Goal: Task Accomplishment & Management: Use online tool/utility

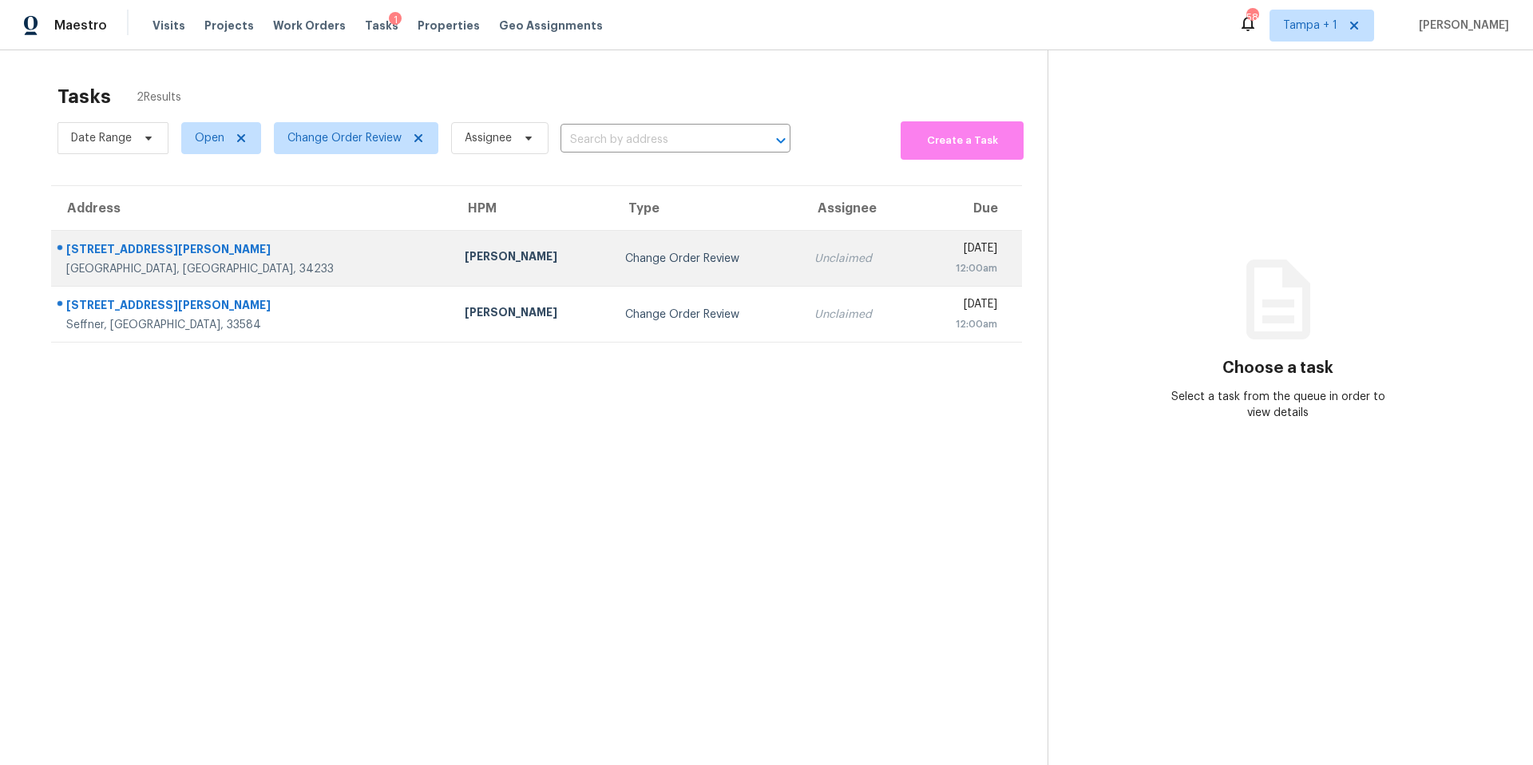
click at [465, 249] on div "Naomi Ferreira" at bounding box center [532, 258] width 135 height 20
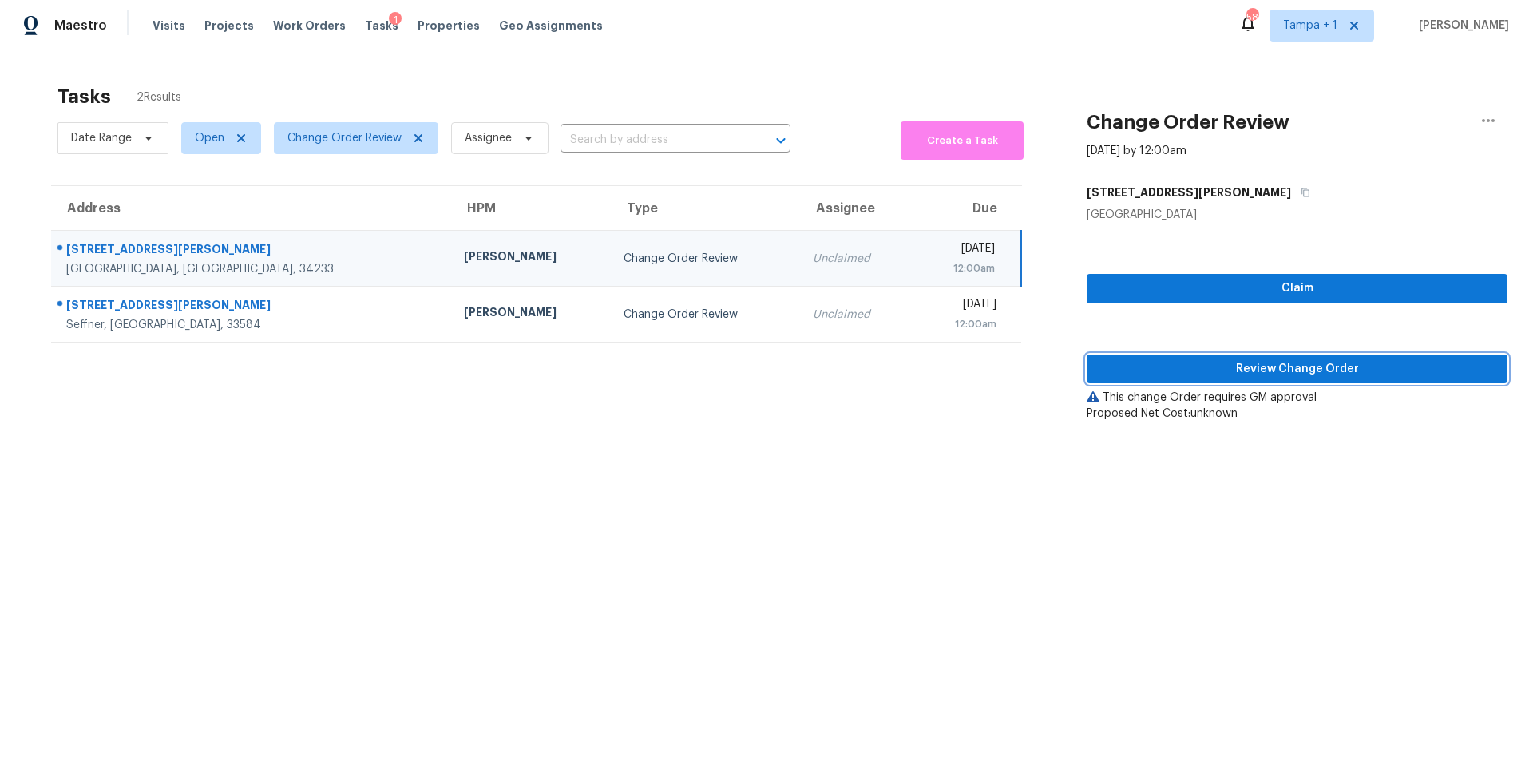
click at [1176, 357] on button "Review Change Order" at bounding box center [1297, 370] width 421 height 30
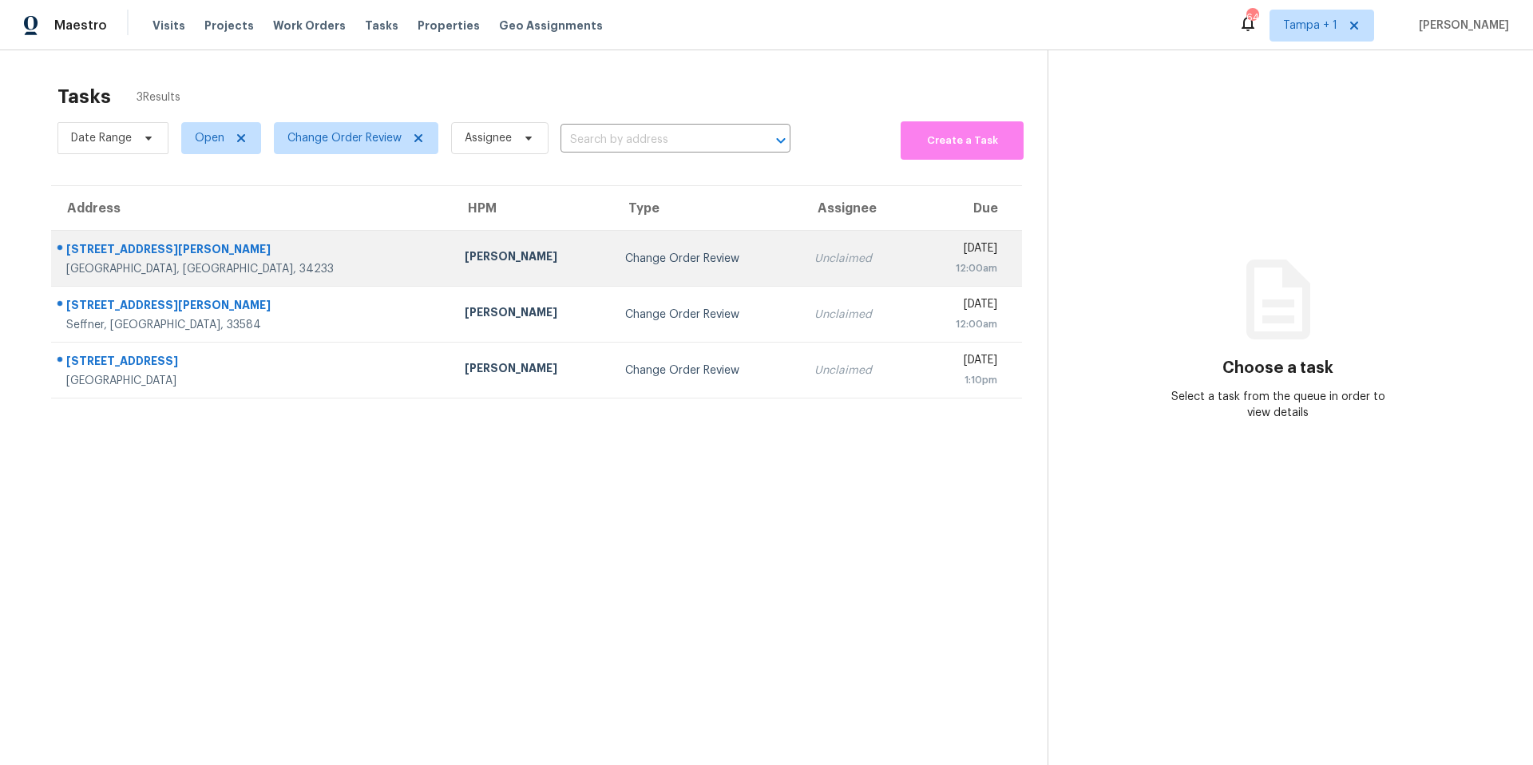
click at [452, 279] on td "Naomi Ferreira" at bounding box center [532, 259] width 161 height 56
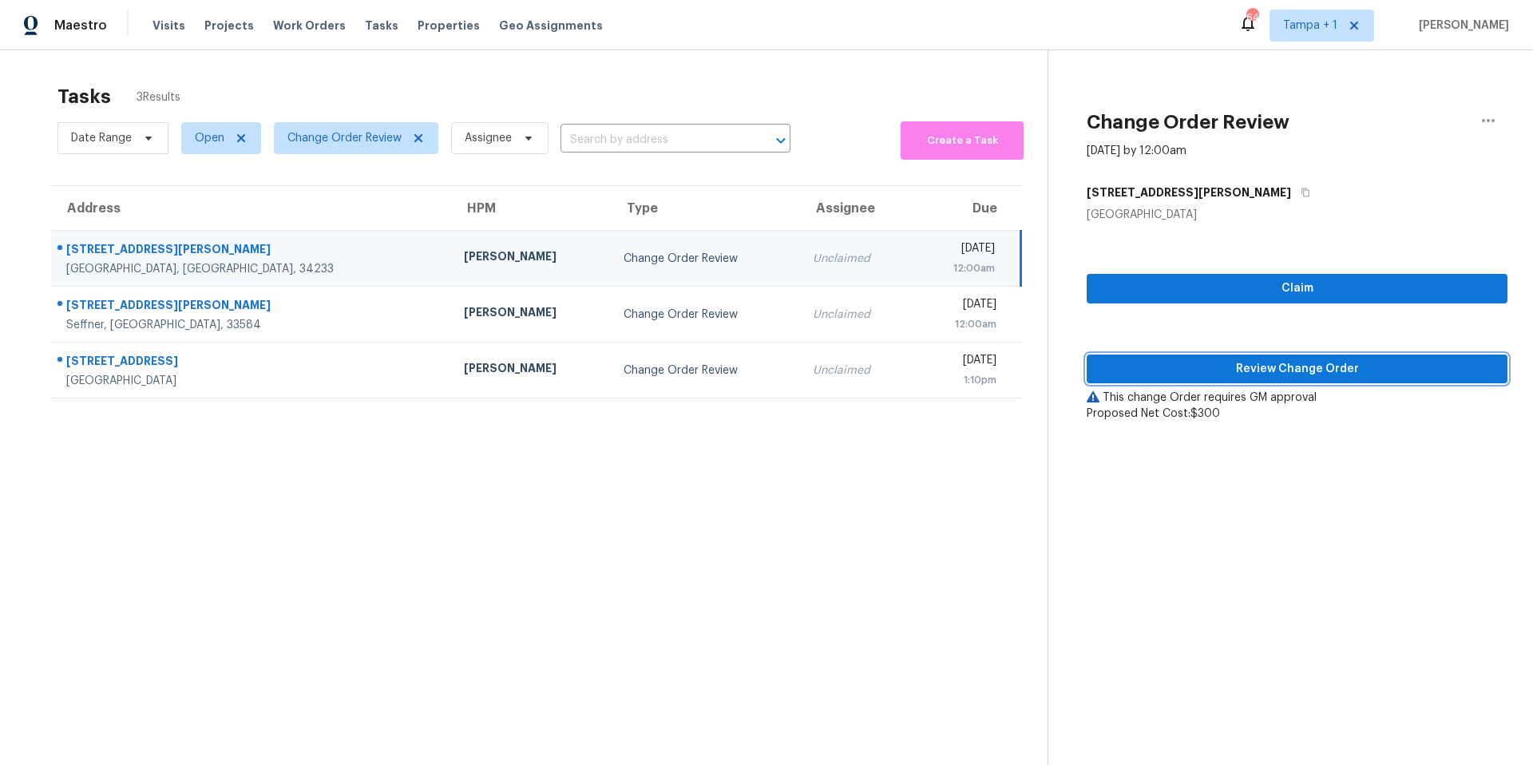
click at [1164, 365] on span "Review Change Order" at bounding box center [1297, 369] width 395 height 20
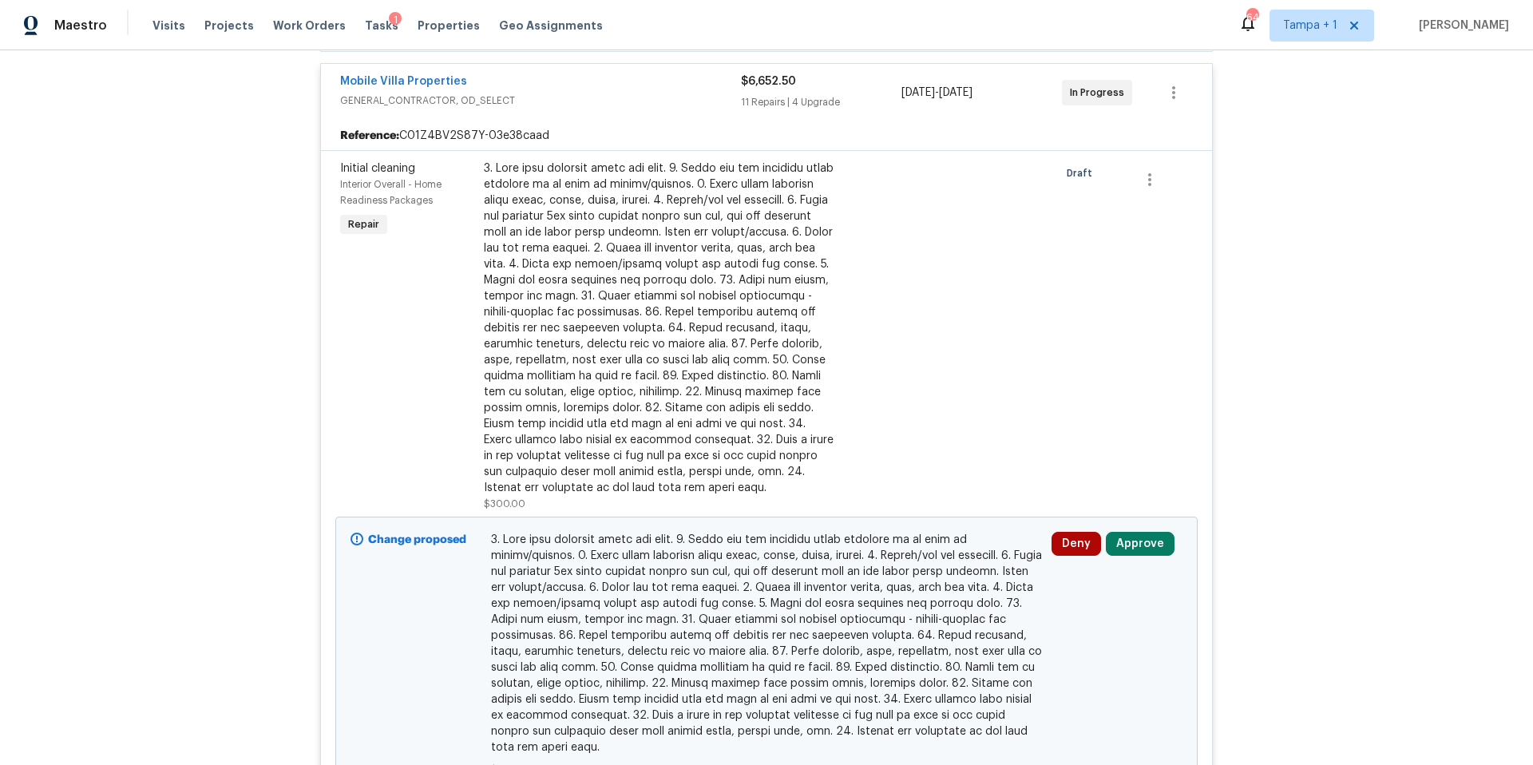
scroll to position [468, 0]
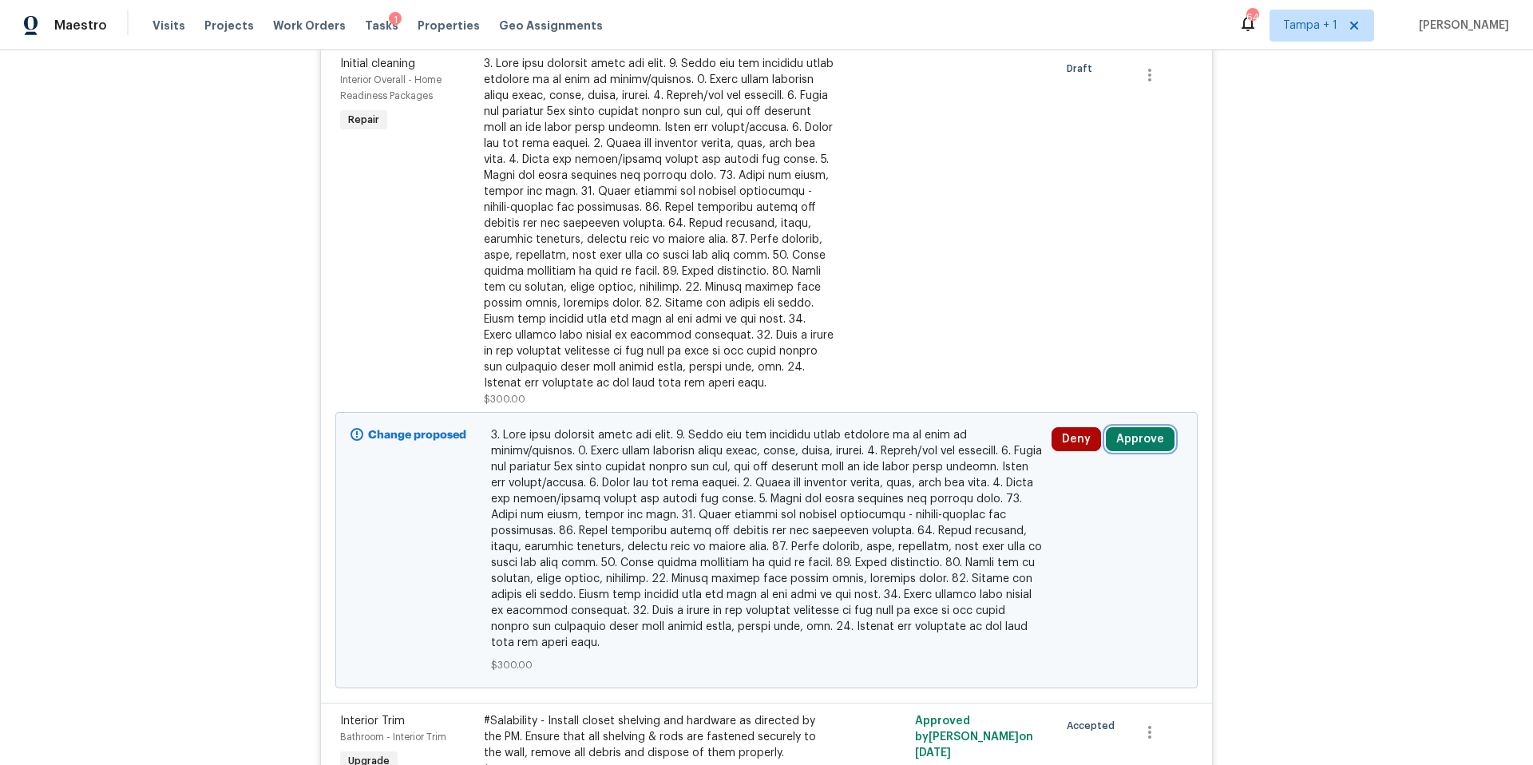
click at [1134, 434] on button "Approve" at bounding box center [1140, 439] width 69 height 24
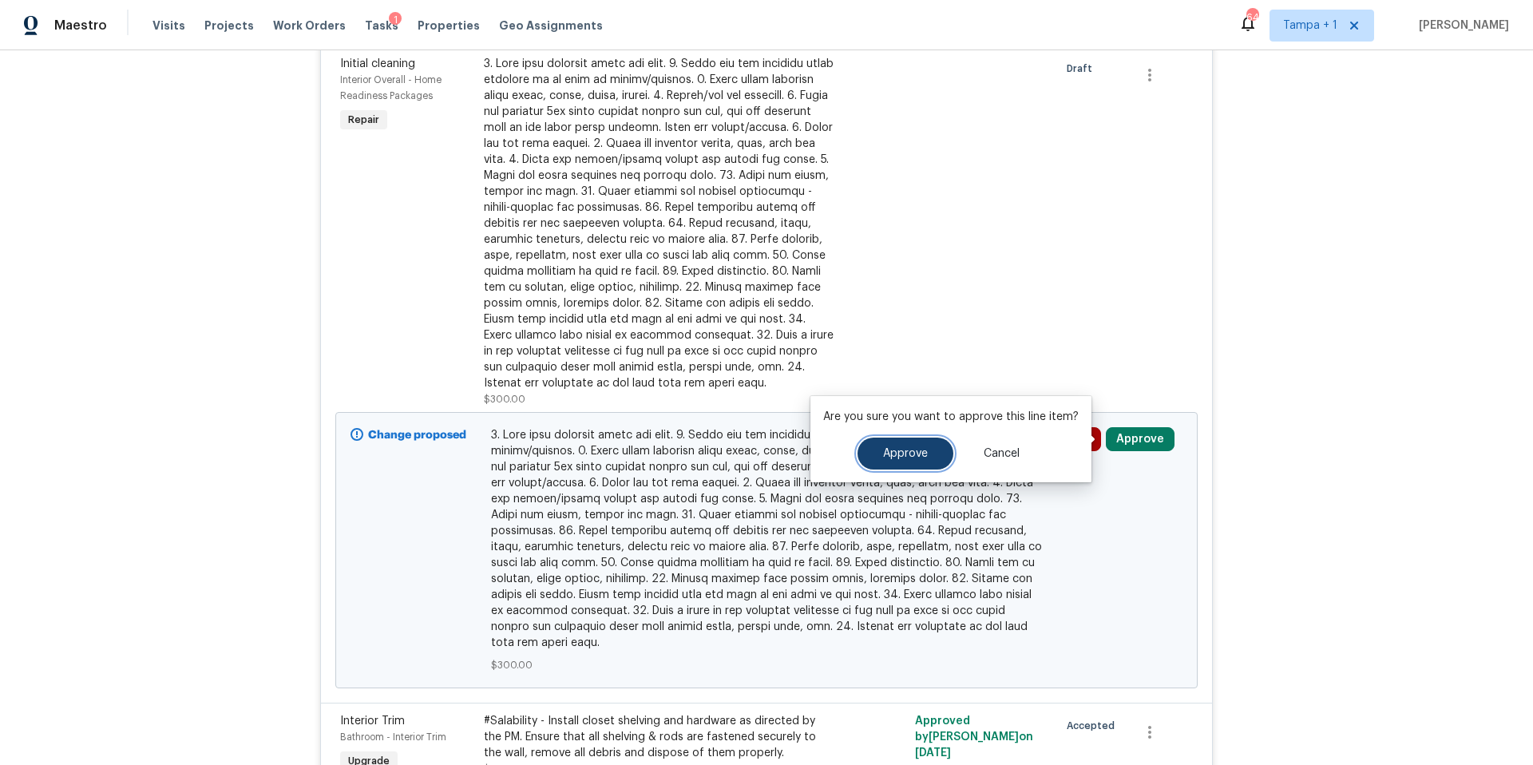
click at [891, 466] on button "Approve" at bounding box center [906, 454] width 96 height 32
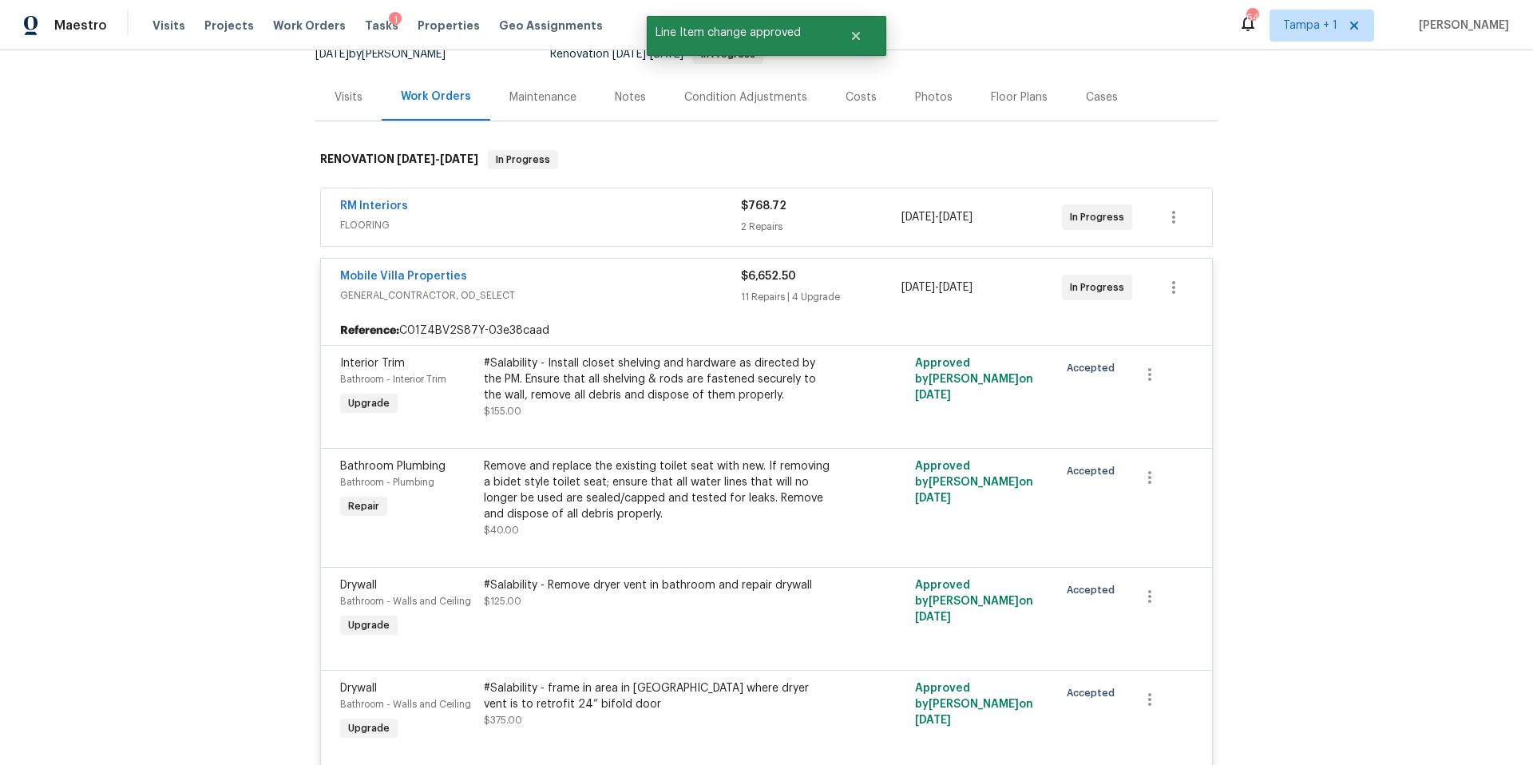
scroll to position [157, 0]
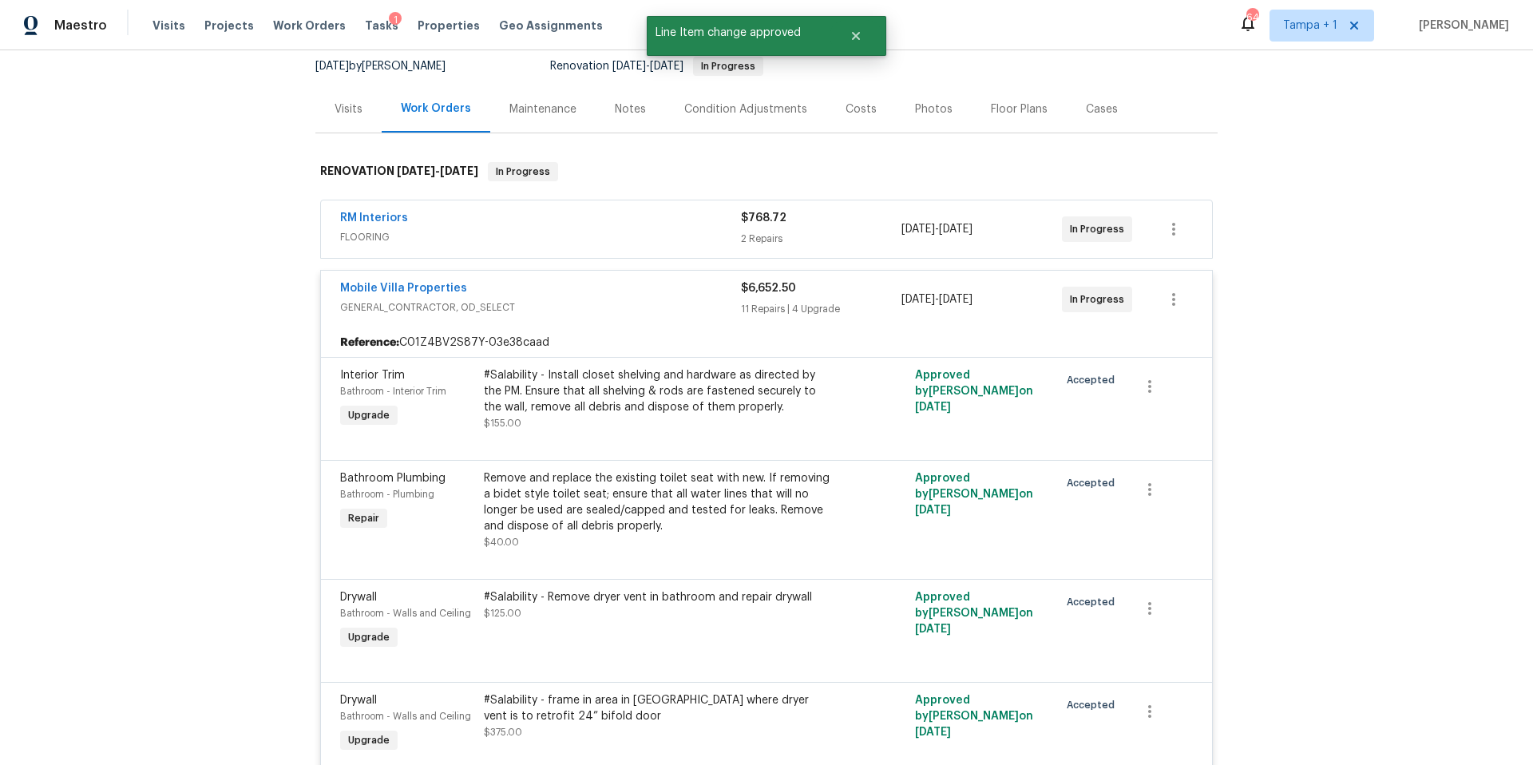
click at [658, 244] on span "FLOORING" at bounding box center [540, 237] width 401 height 16
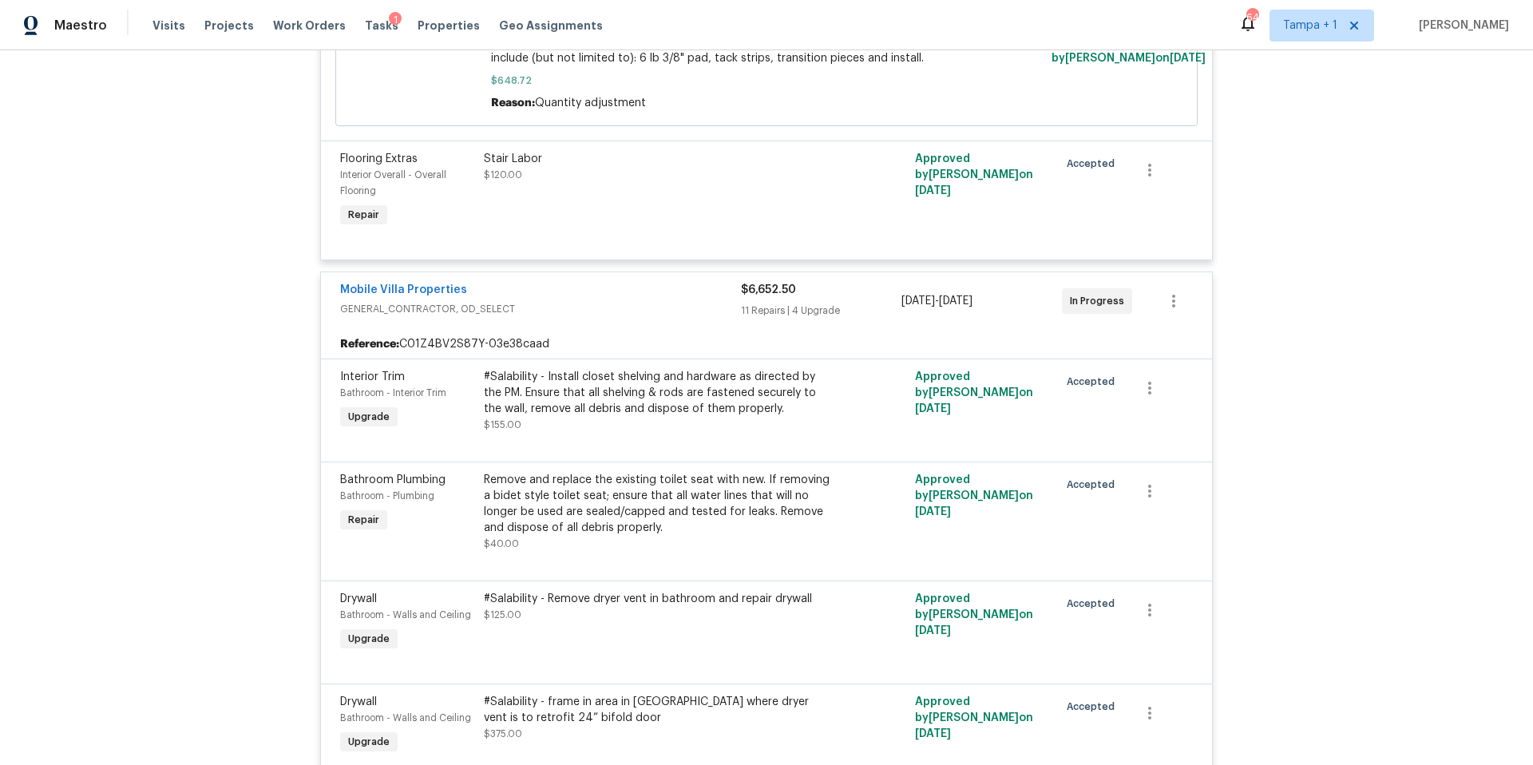
scroll to position [0, 0]
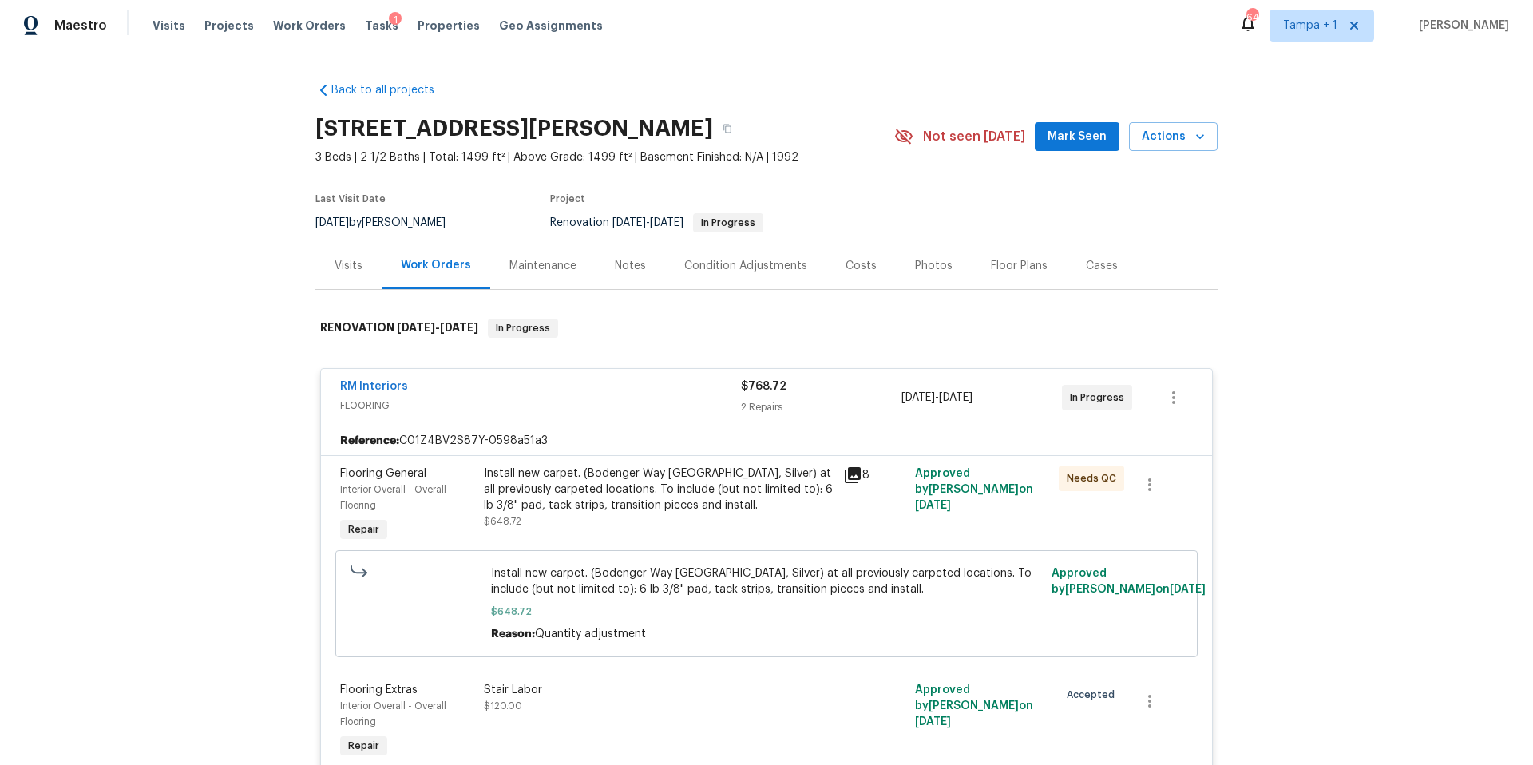
click at [851, 272] on div "Costs" at bounding box center [861, 266] width 31 height 16
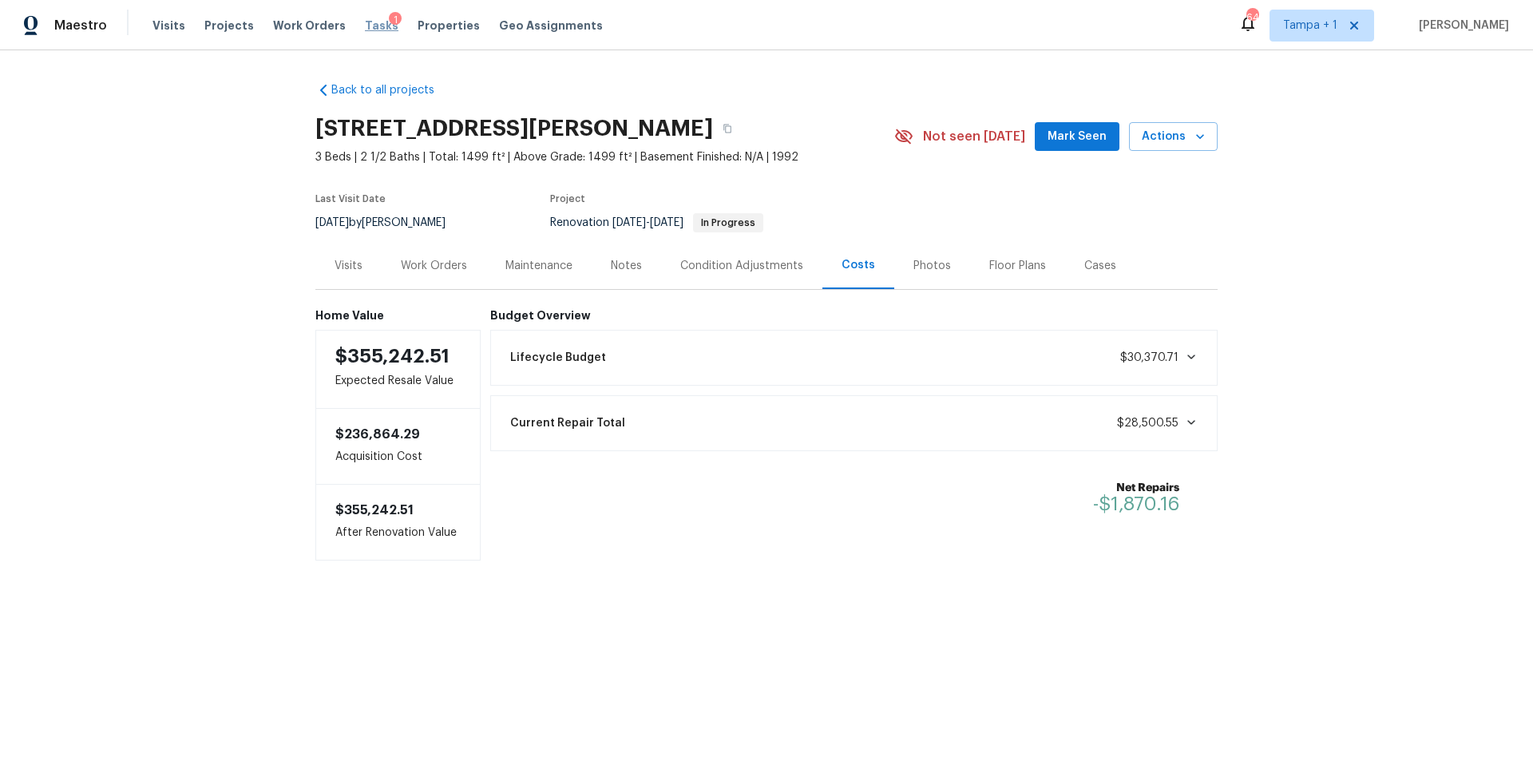
click at [368, 27] on span "Tasks" at bounding box center [382, 25] width 34 height 11
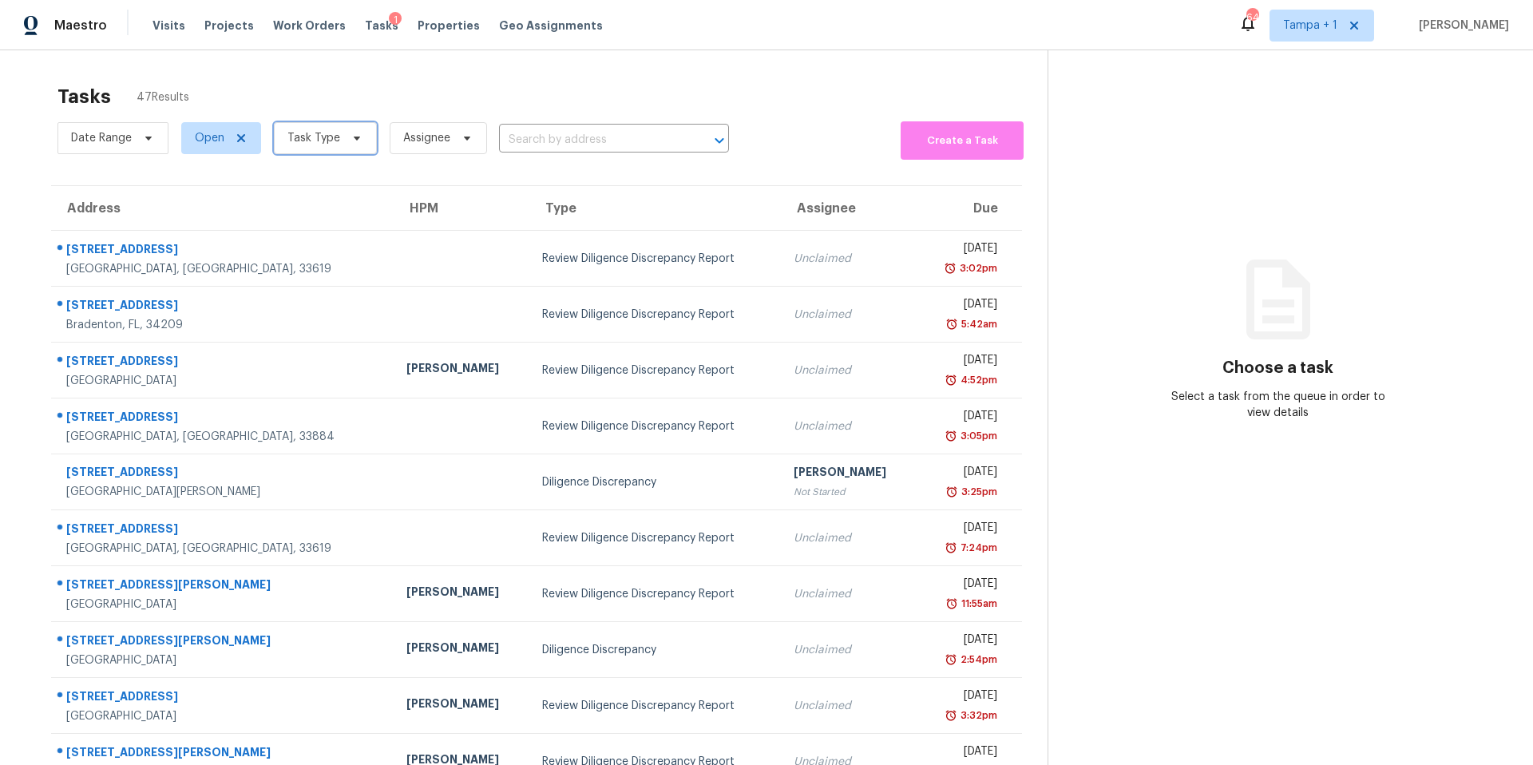
click at [318, 144] on span "Task Type" at bounding box center [313, 138] width 53 height 16
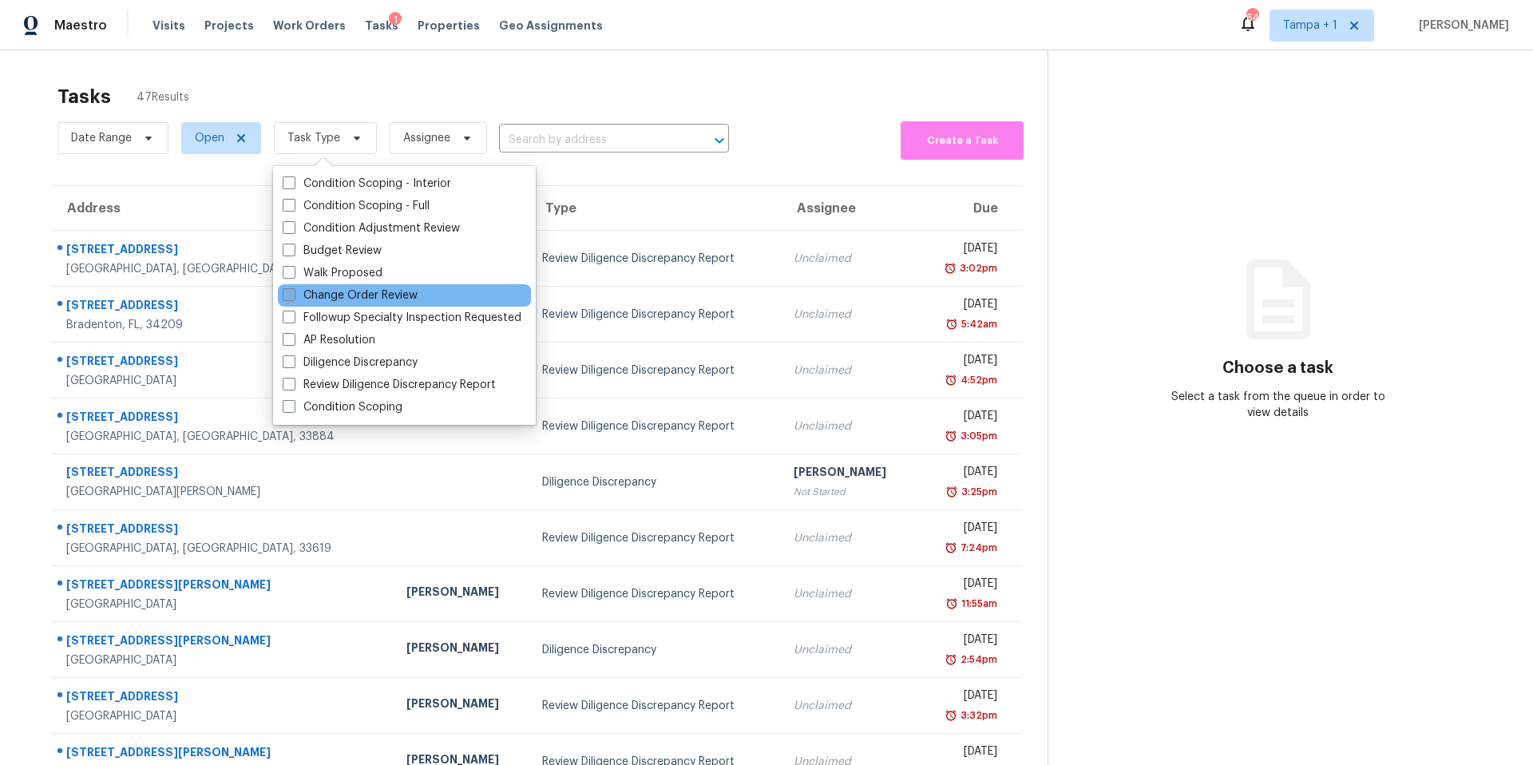
click at [347, 300] on label "Change Order Review" at bounding box center [350, 295] width 135 height 16
click at [293, 298] on input "Change Order Review" at bounding box center [288, 292] width 10 height 10
checkbox input "true"
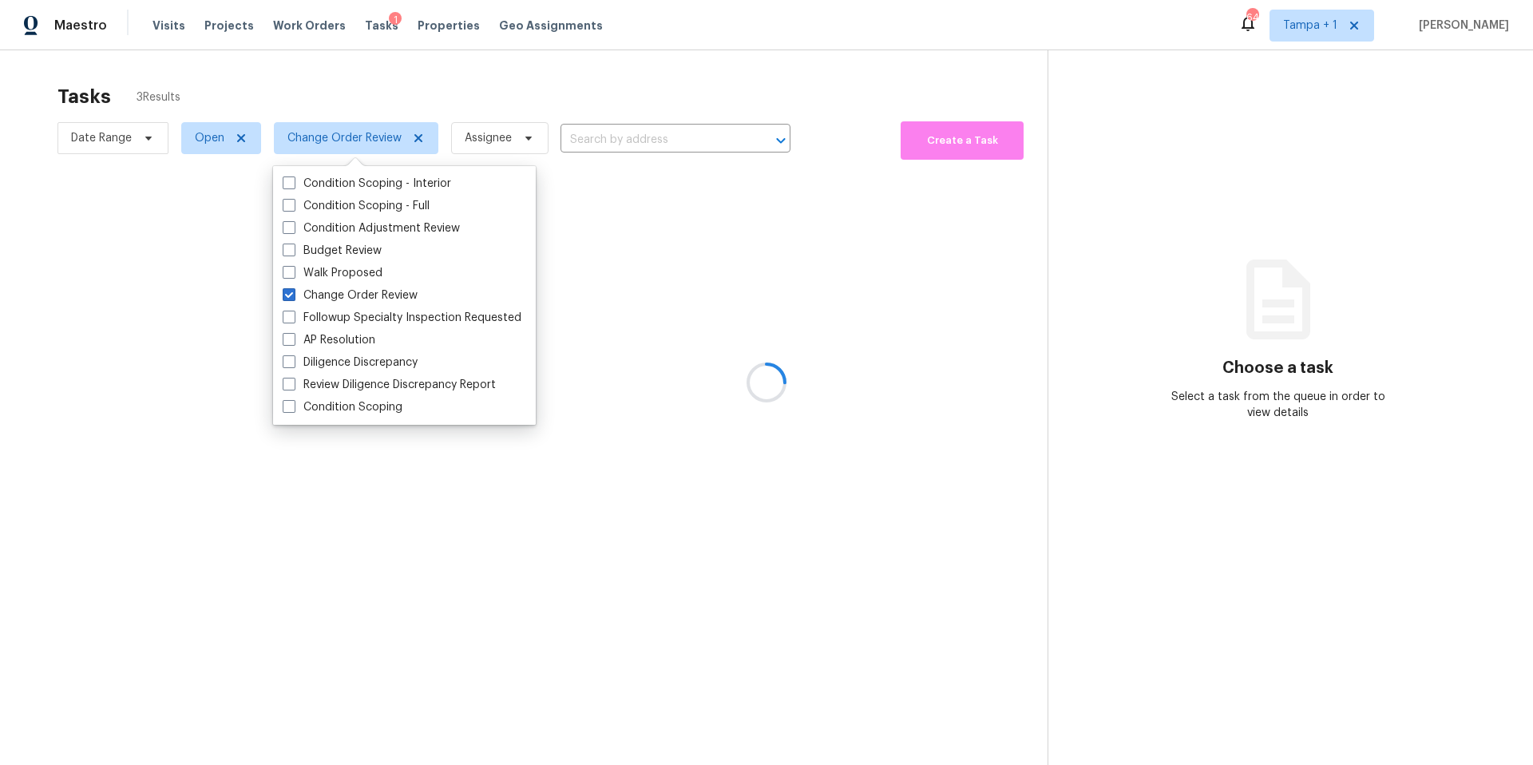
click at [565, 75] on div at bounding box center [766, 382] width 1533 height 765
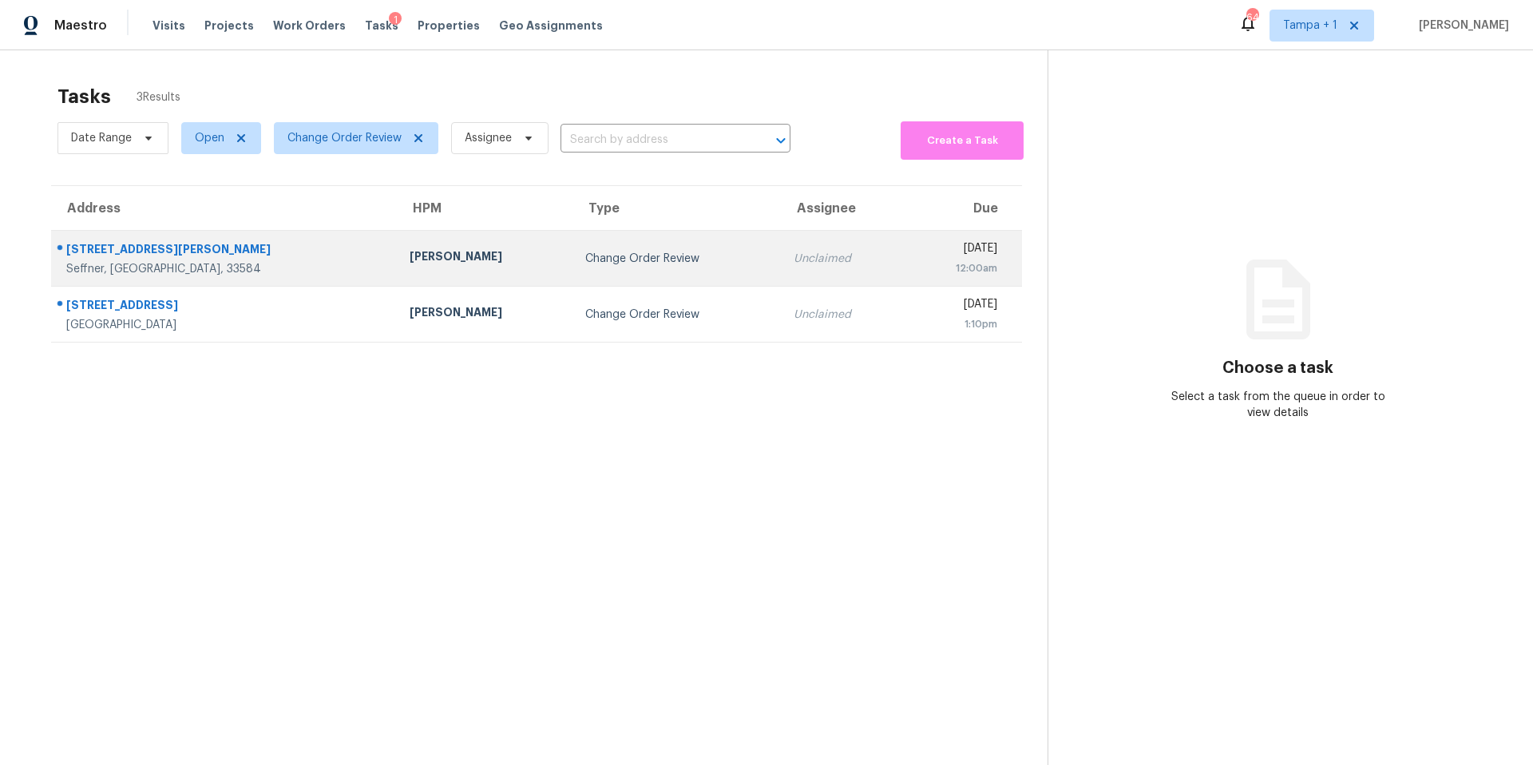
click at [410, 261] on div "Bobby Fortin" at bounding box center [485, 258] width 150 height 20
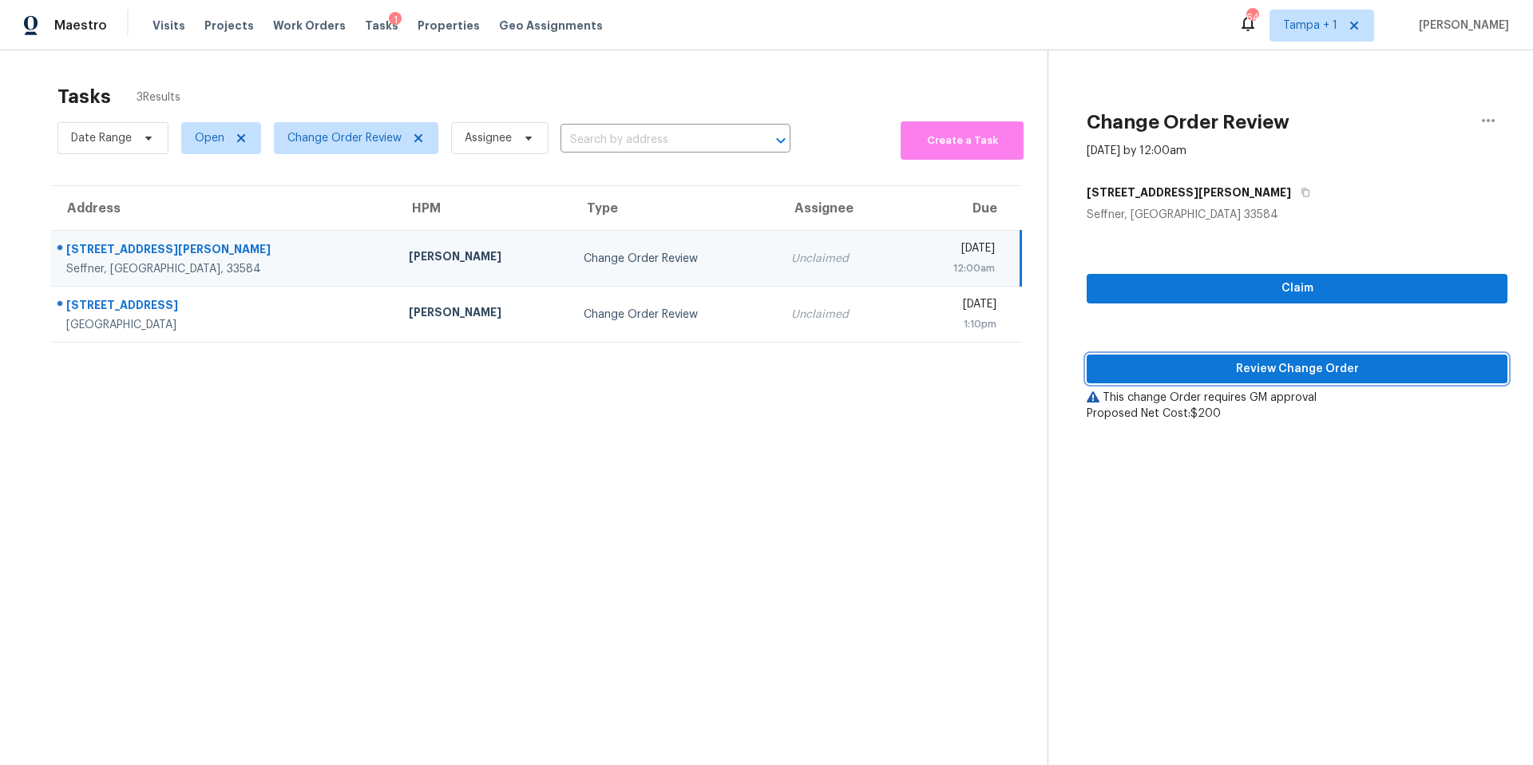
click at [1197, 381] on button "Review Change Order" at bounding box center [1297, 370] width 421 height 30
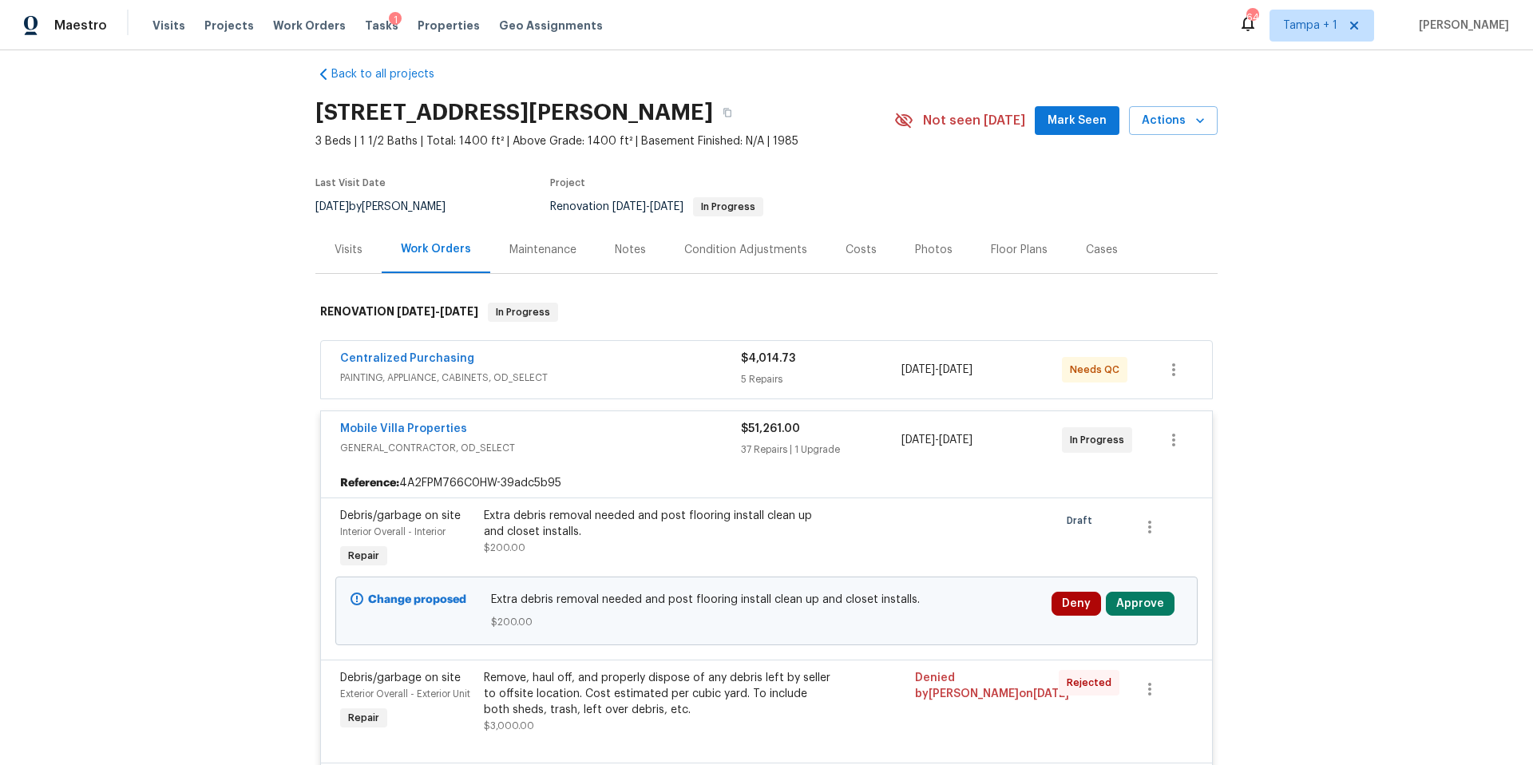
scroll to position [30, 0]
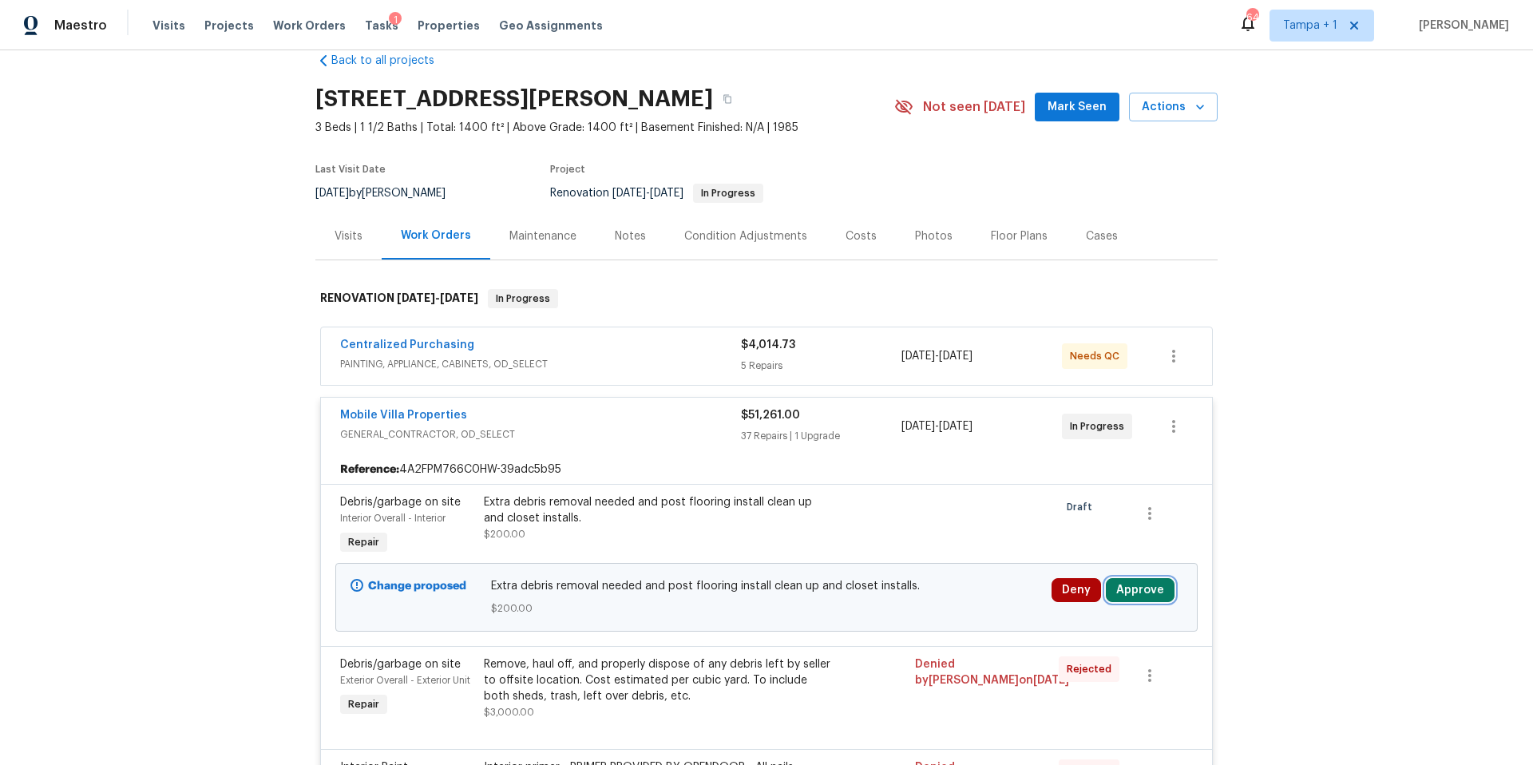
click at [1141, 589] on button "Approve" at bounding box center [1140, 590] width 69 height 24
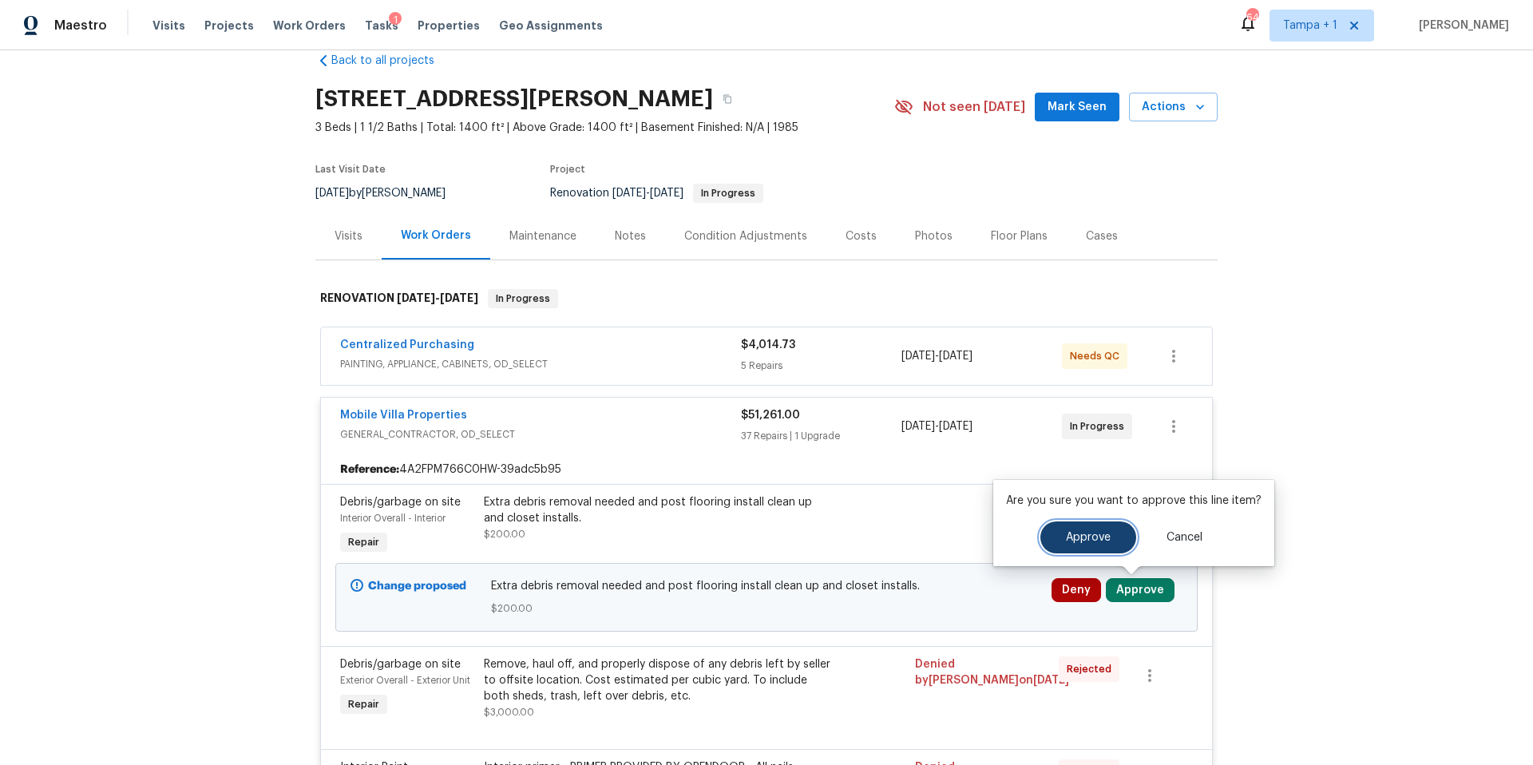
click at [1047, 533] on button "Approve" at bounding box center [1089, 537] width 96 height 32
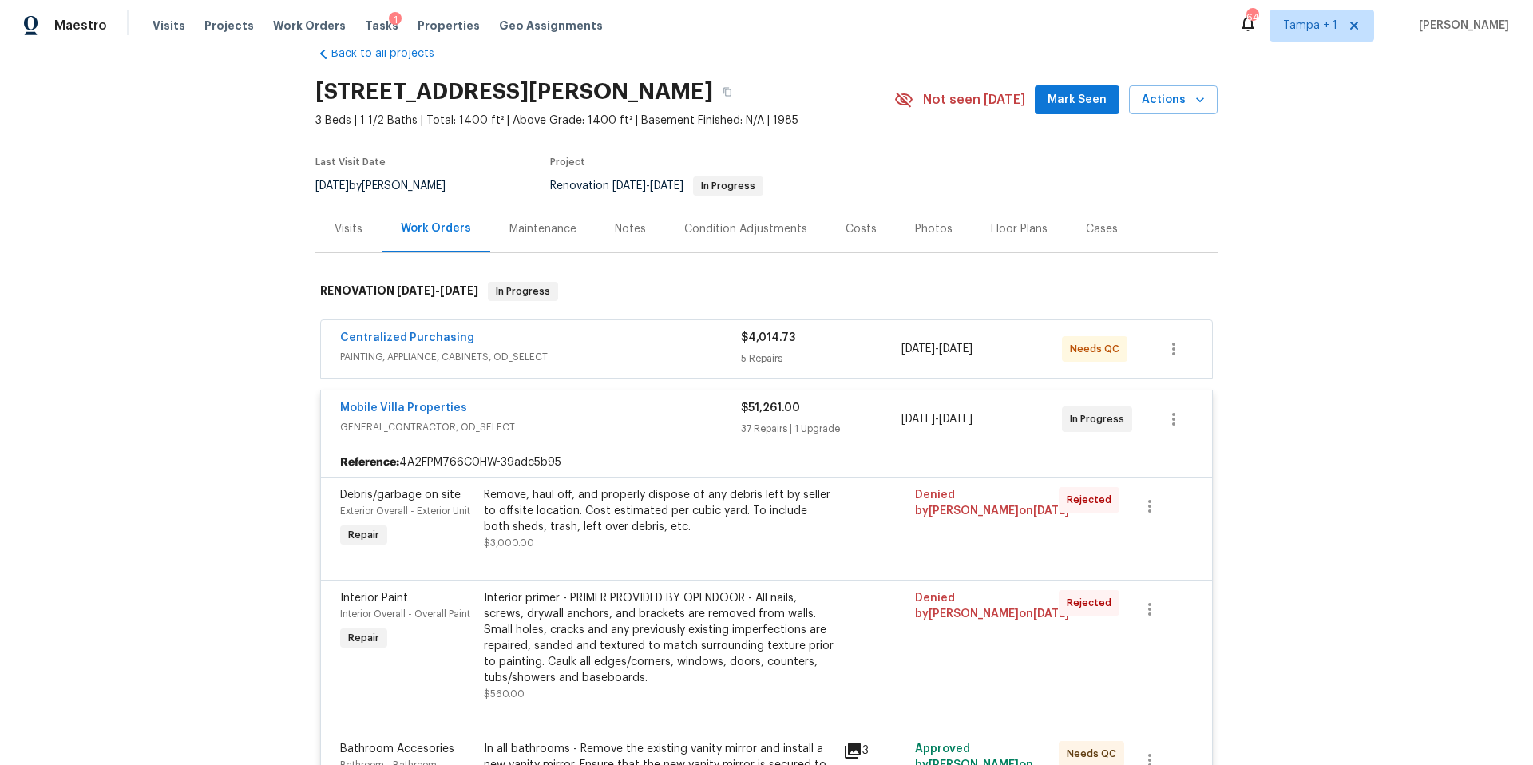
scroll to position [0, 0]
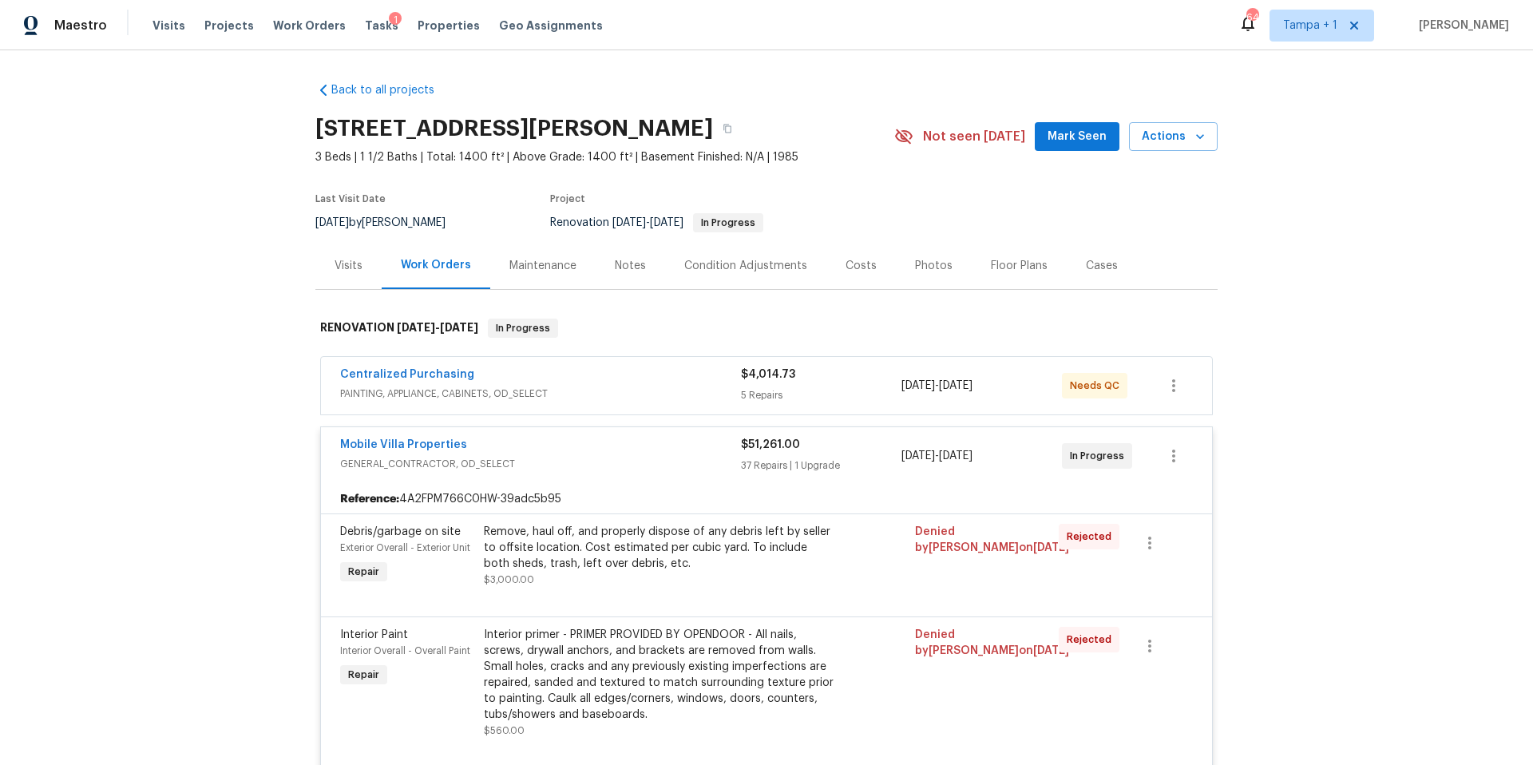
click at [846, 263] on div "Costs" at bounding box center [861, 266] width 31 height 16
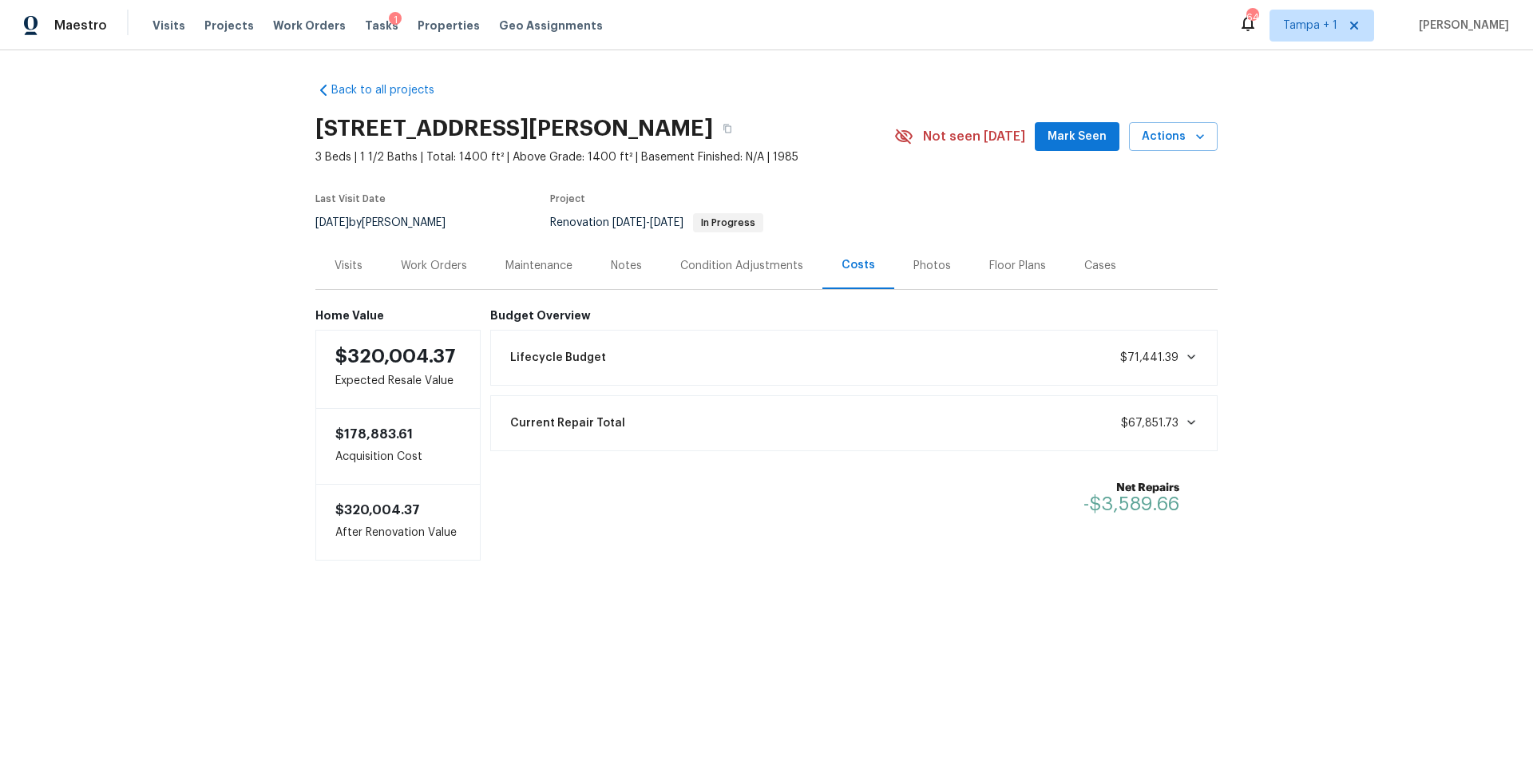
click at [457, 262] on div "Work Orders" at bounding box center [434, 266] width 66 height 16
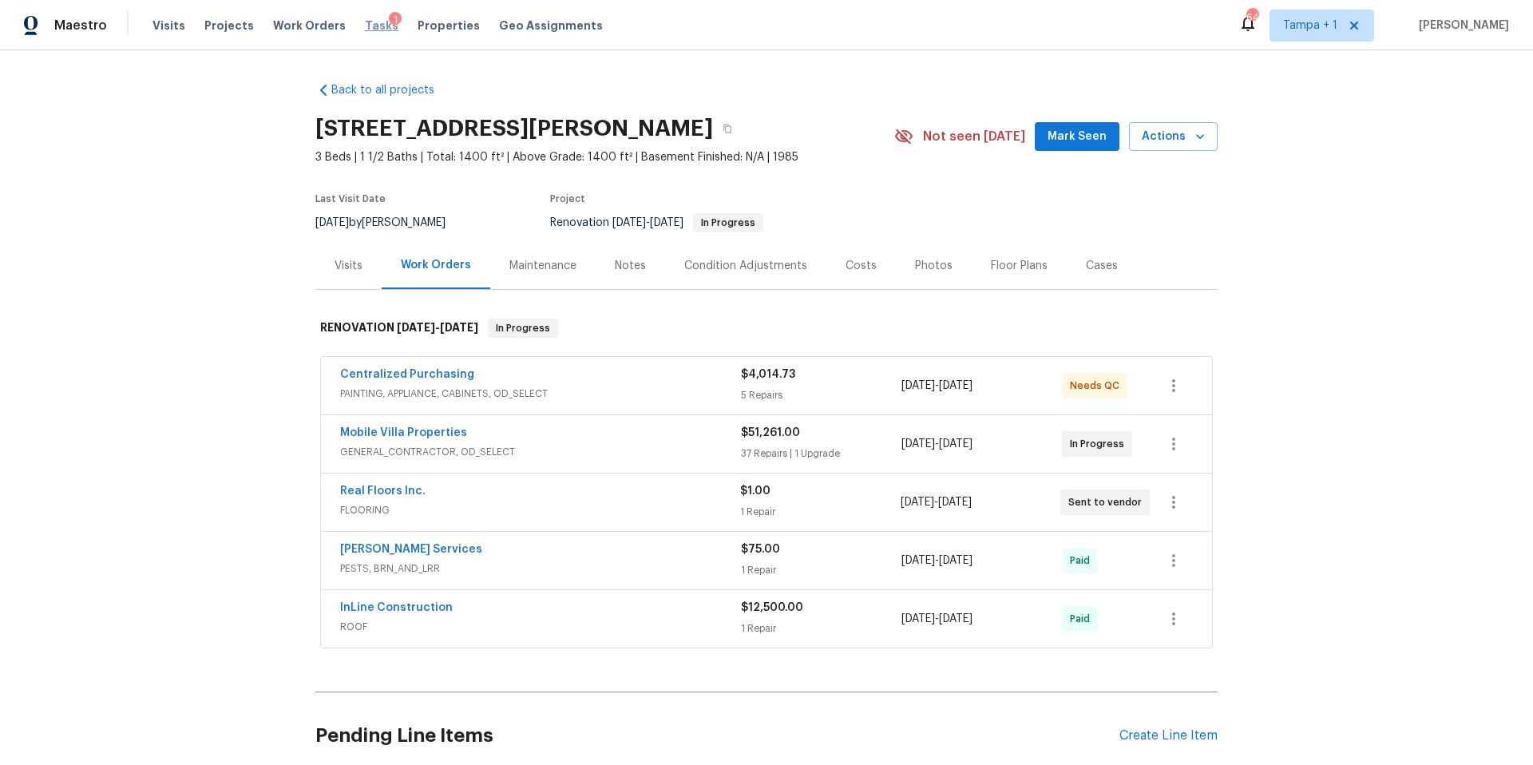
click at [365, 26] on span "Tasks" at bounding box center [382, 25] width 34 height 11
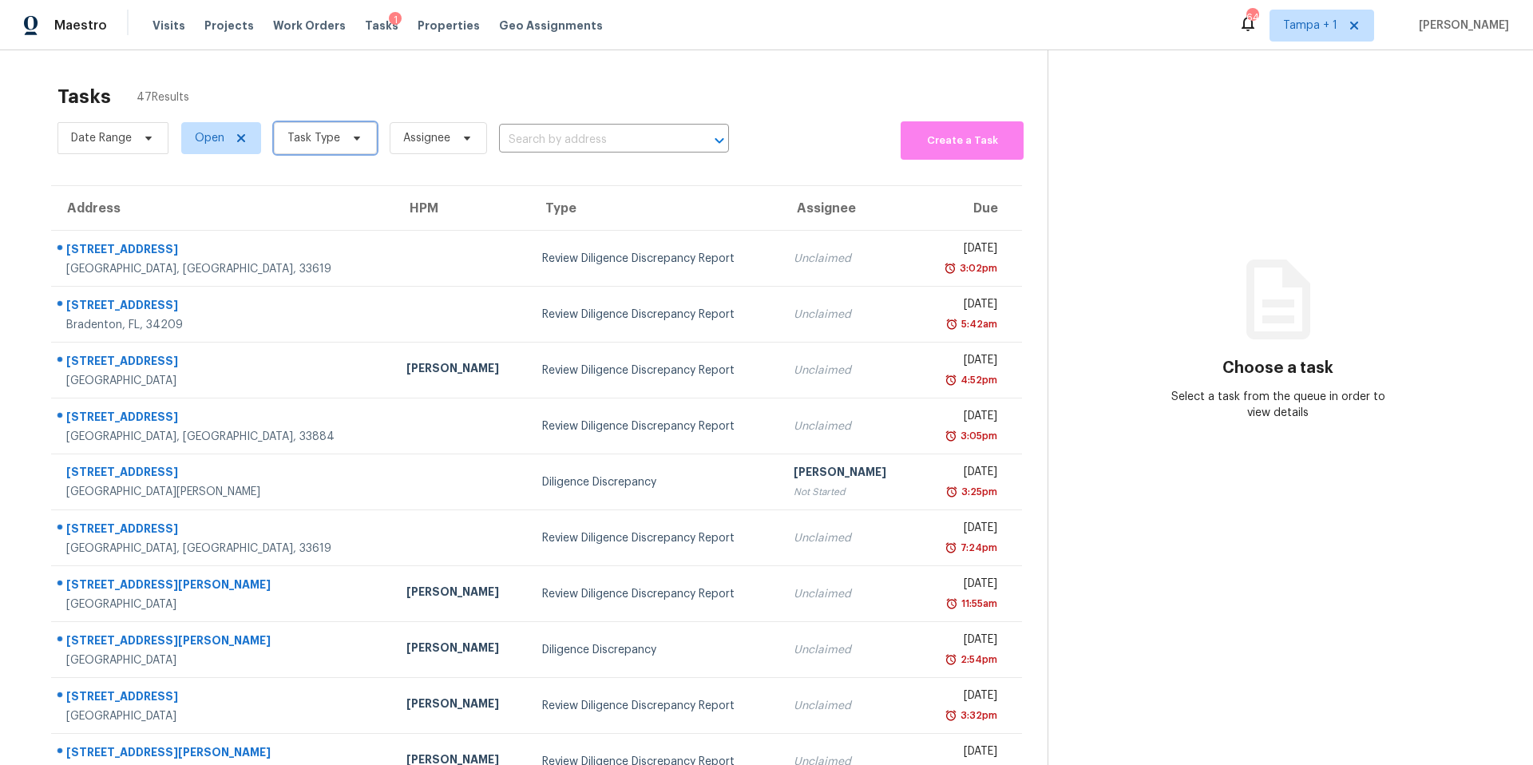
click at [299, 133] on span "Task Type" at bounding box center [313, 138] width 53 height 16
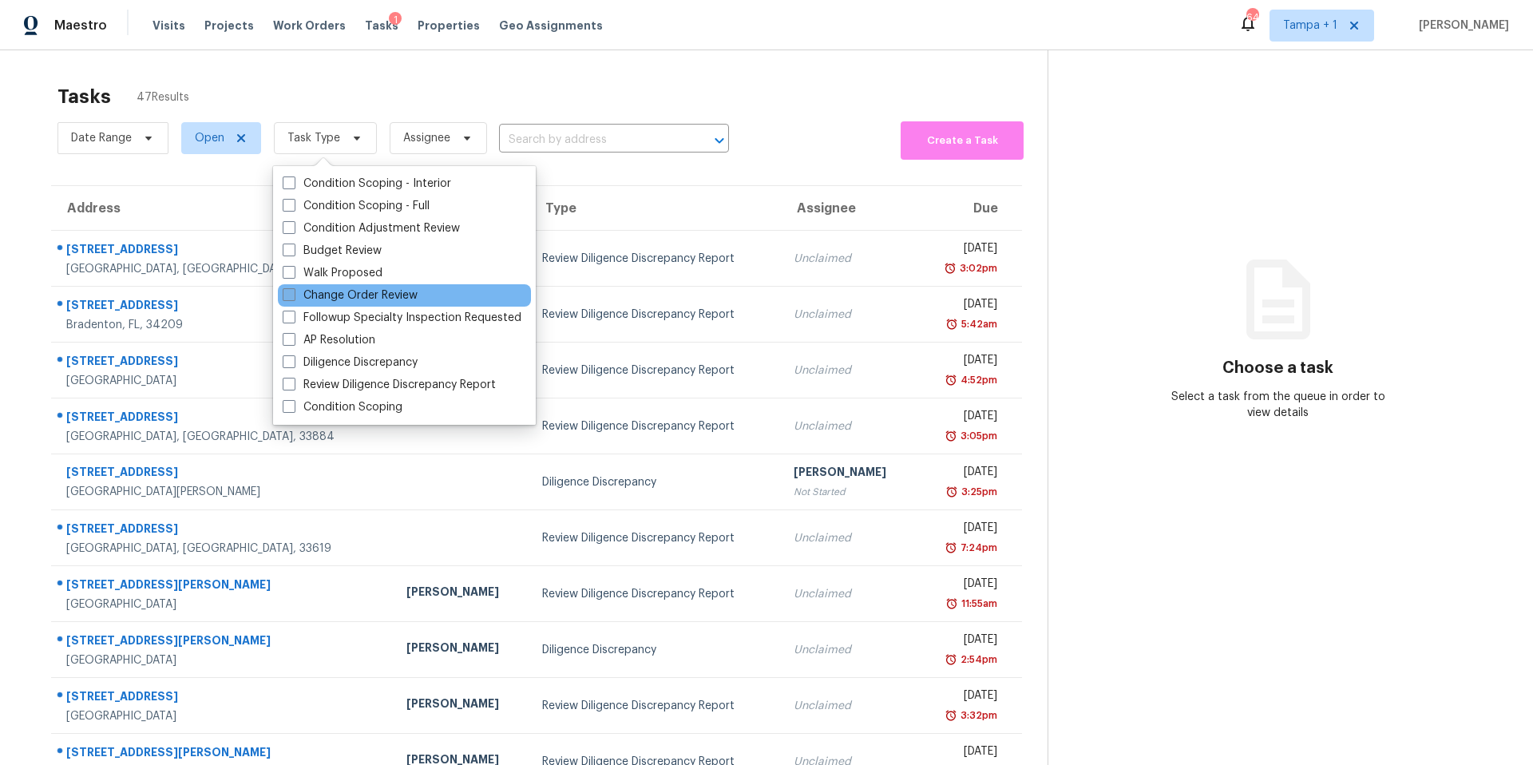
click at [343, 293] on label "Change Order Review" at bounding box center [350, 295] width 135 height 16
click at [293, 293] on input "Change Order Review" at bounding box center [288, 292] width 10 height 10
checkbox input "true"
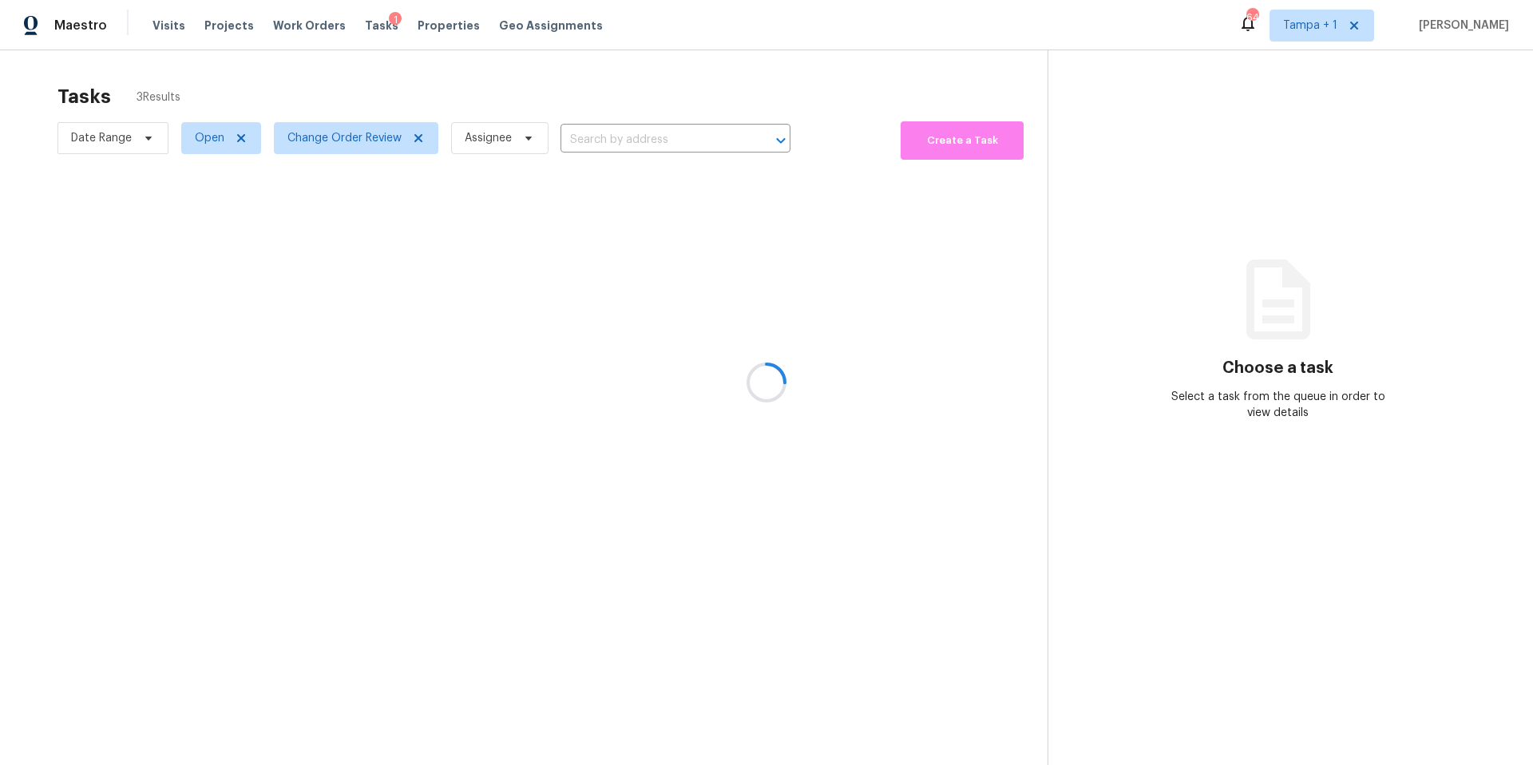
click at [565, 119] on div at bounding box center [766, 382] width 1533 height 765
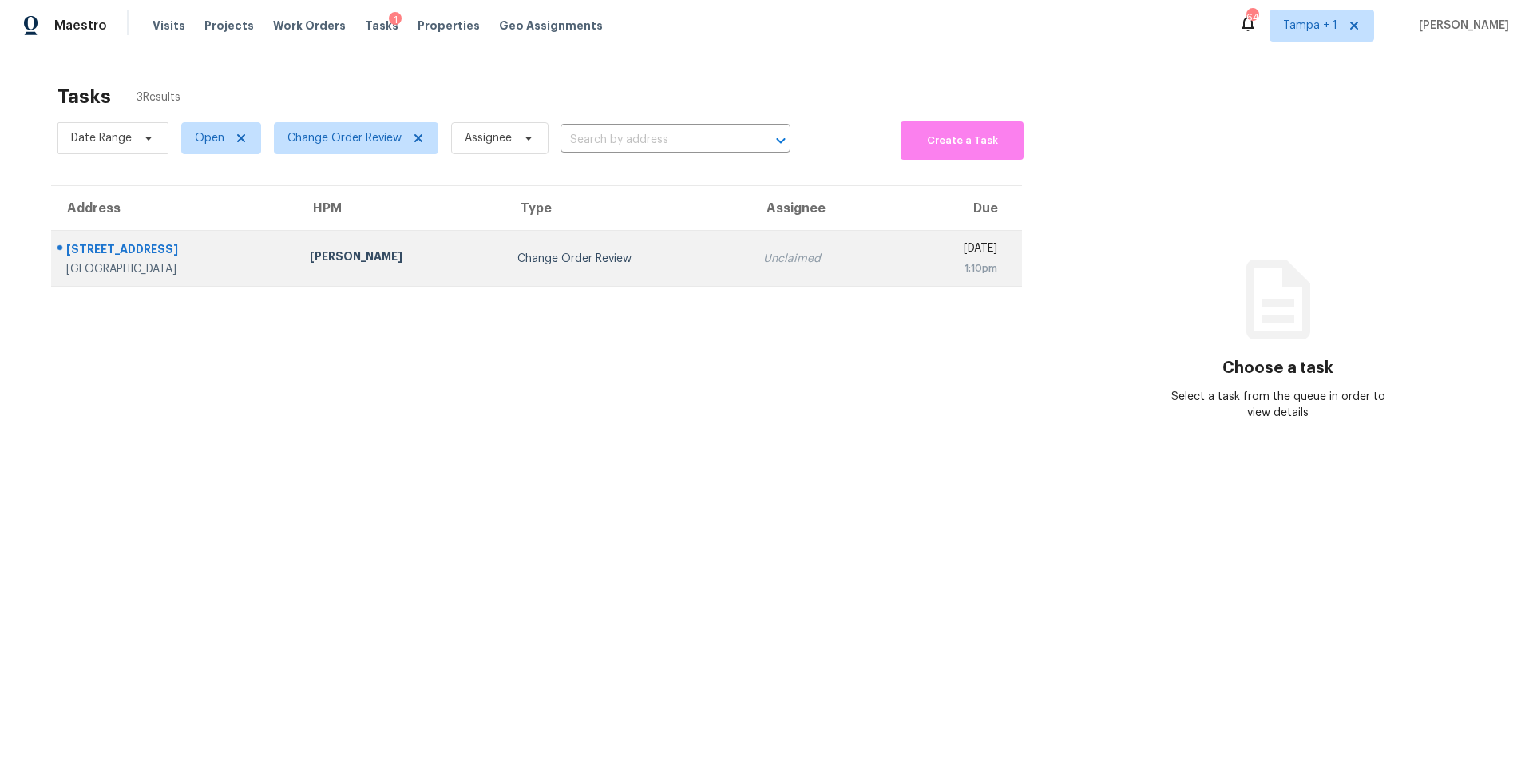
click at [505, 268] on td "Change Order Review" at bounding box center [628, 259] width 246 height 56
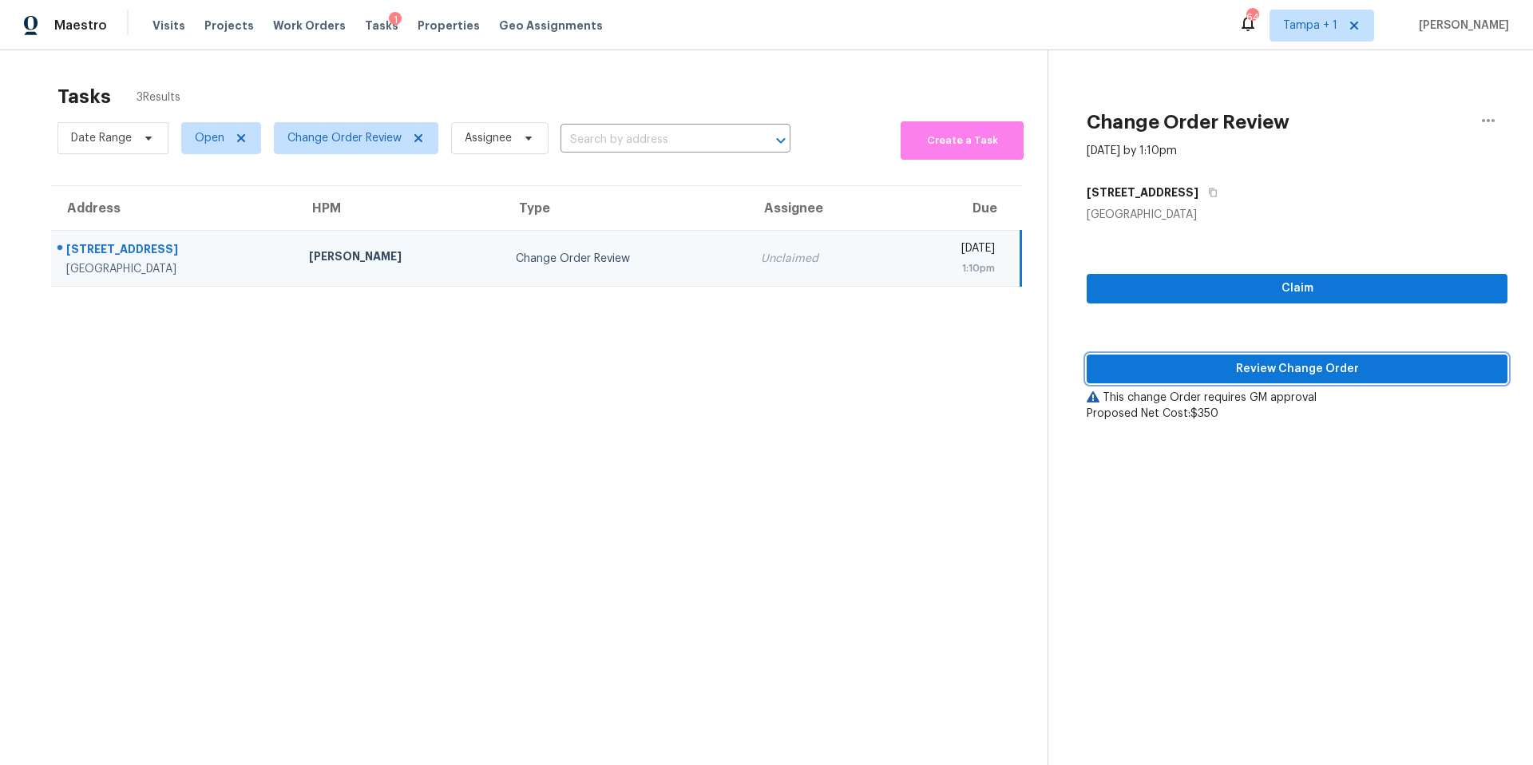
click at [1243, 372] on span "Review Change Order" at bounding box center [1297, 369] width 395 height 20
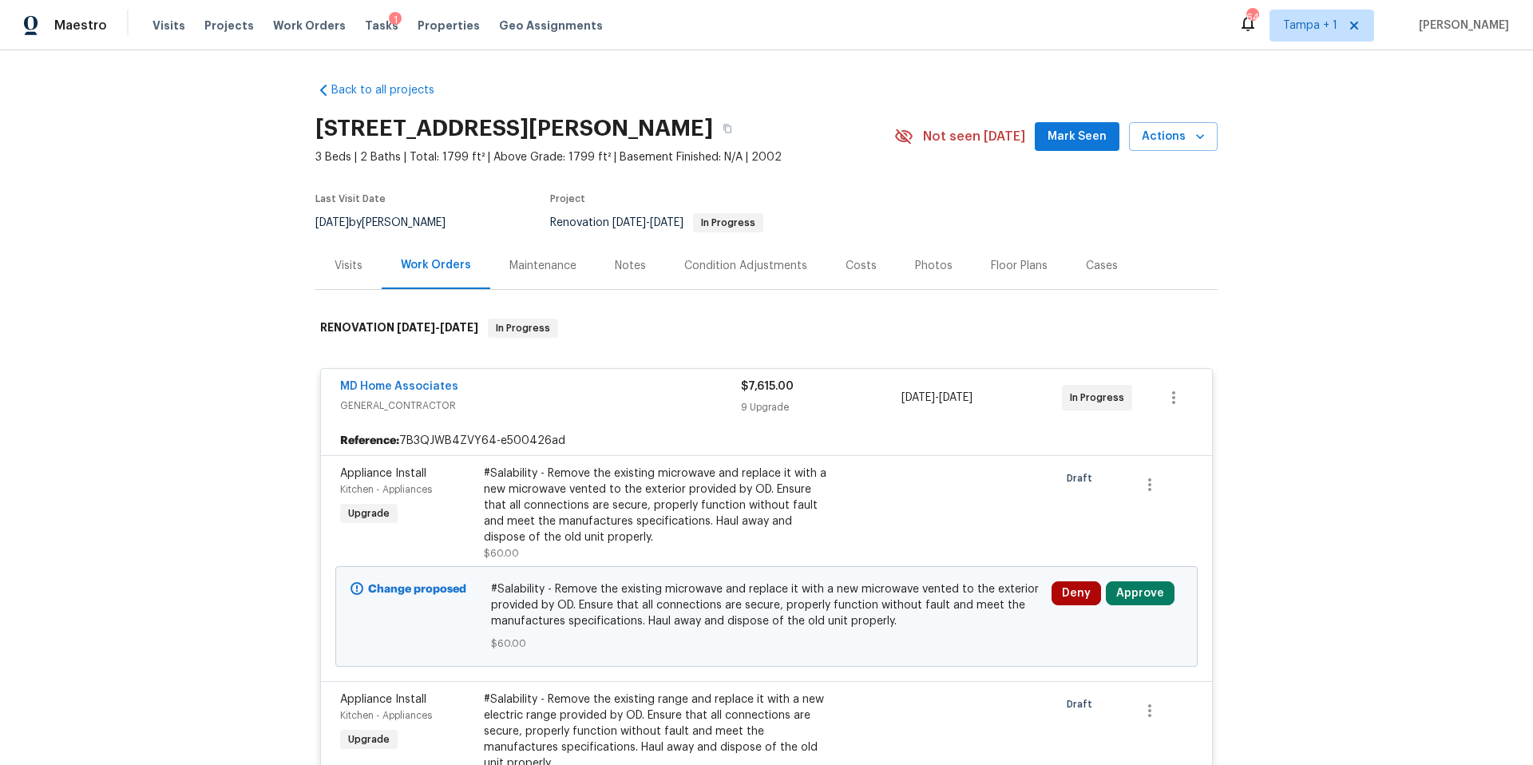
scroll to position [3, 0]
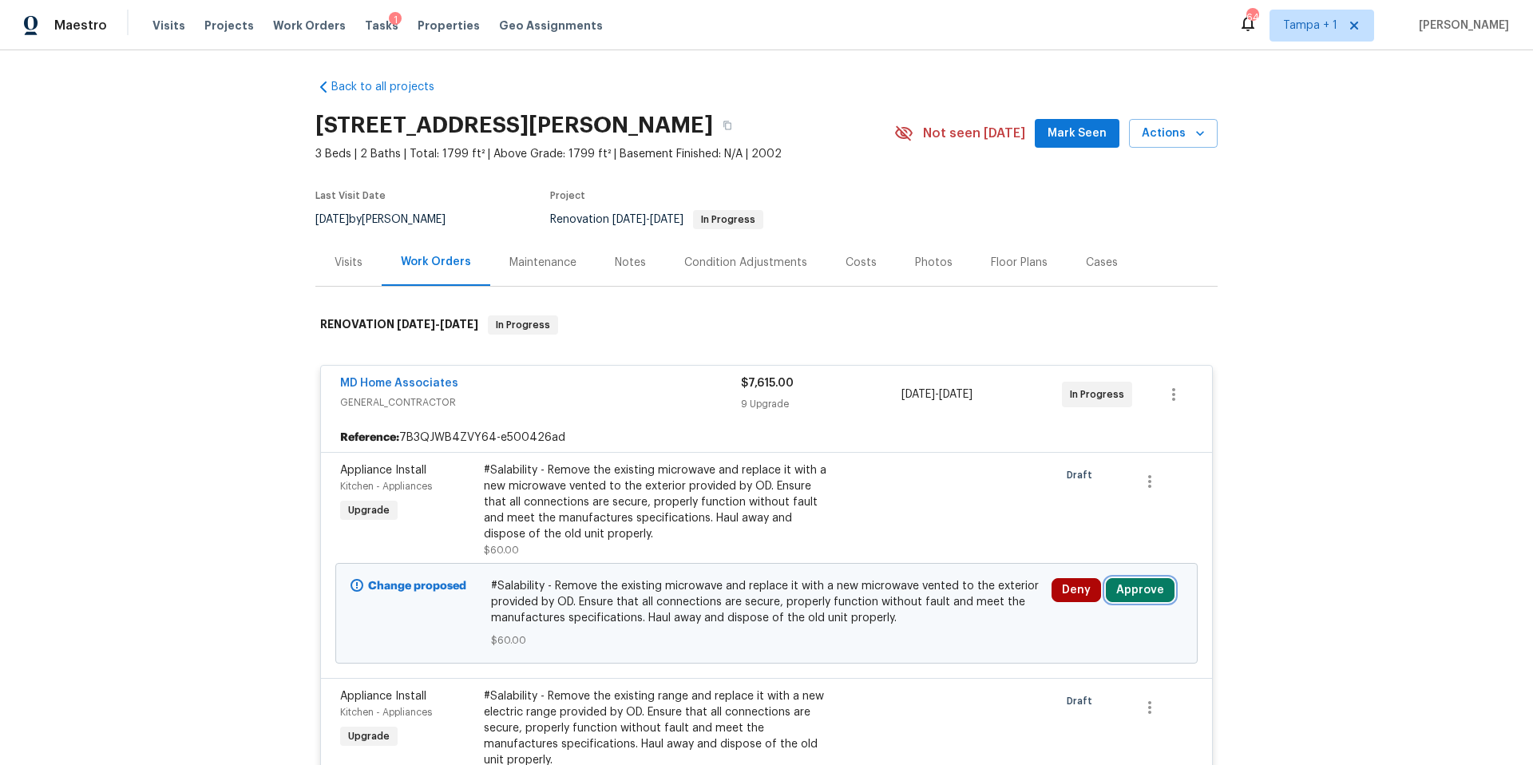
click at [1124, 583] on button "Approve" at bounding box center [1140, 590] width 69 height 24
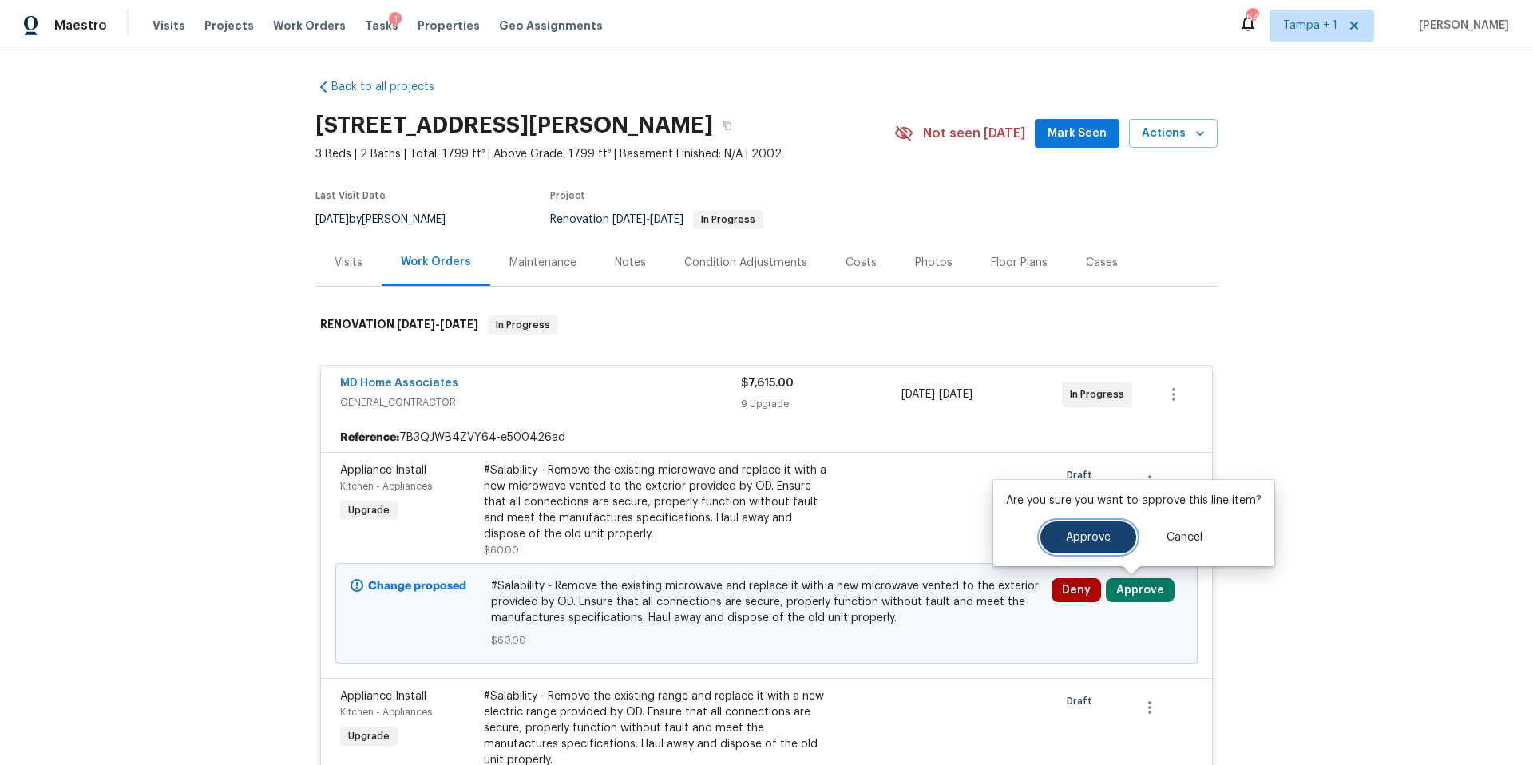
click at [1059, 533] on button "Approve" at bounding box center [1089, 537] width 96 height 32
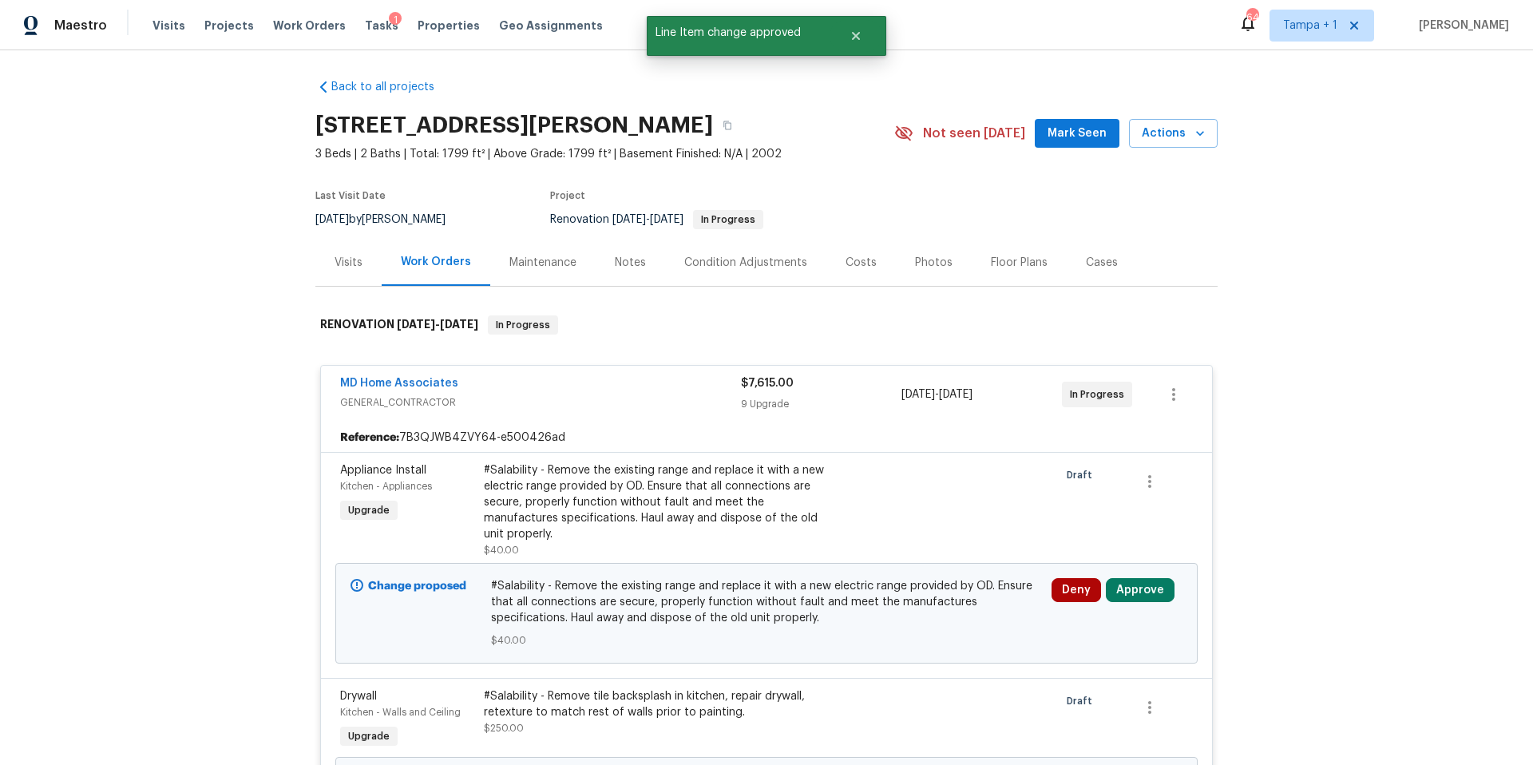
click at [1047, 589] on div "Deny Approve" at bounding box center [1117, 613] width 141 height 80
click at [1118, 581] on button "Approve" at bounding box center [1140, 590] width 69 height 24
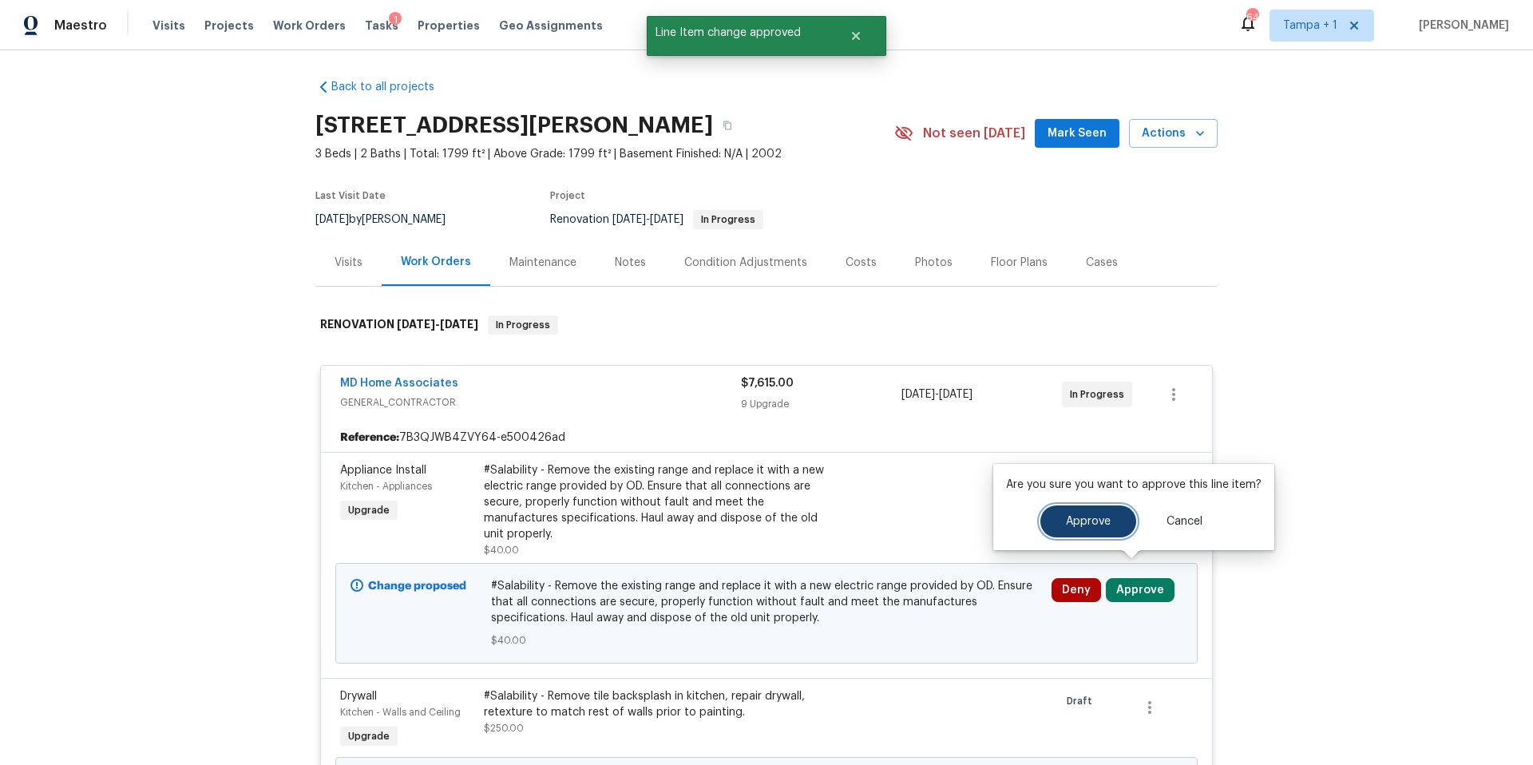
click at [1113, 525] on button "Approve" at bounding box center [1089, 522] width 96 height 32
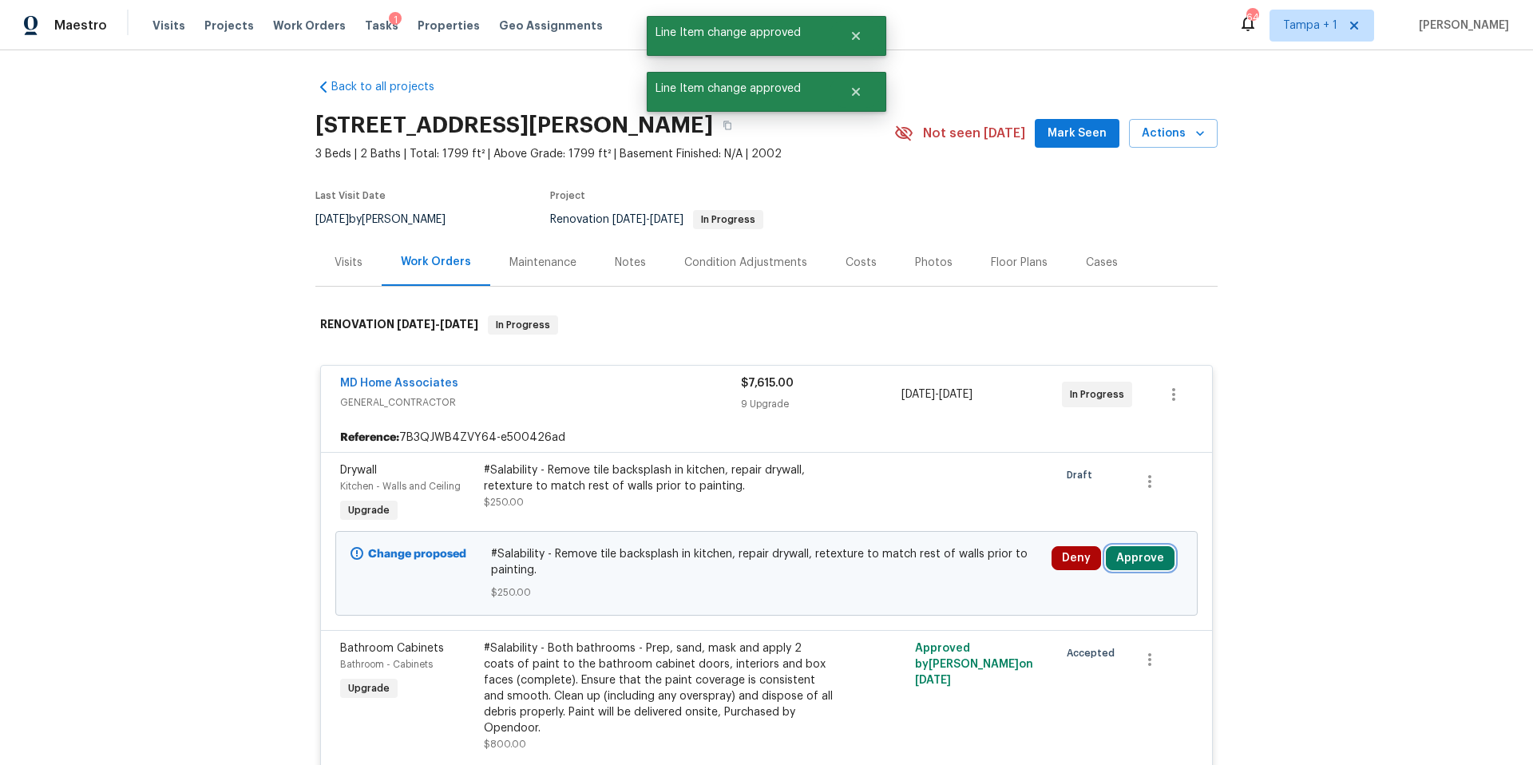
click at [1121, 565] on button "Approve" at bounding box center [1140, 558] width 69 height 24
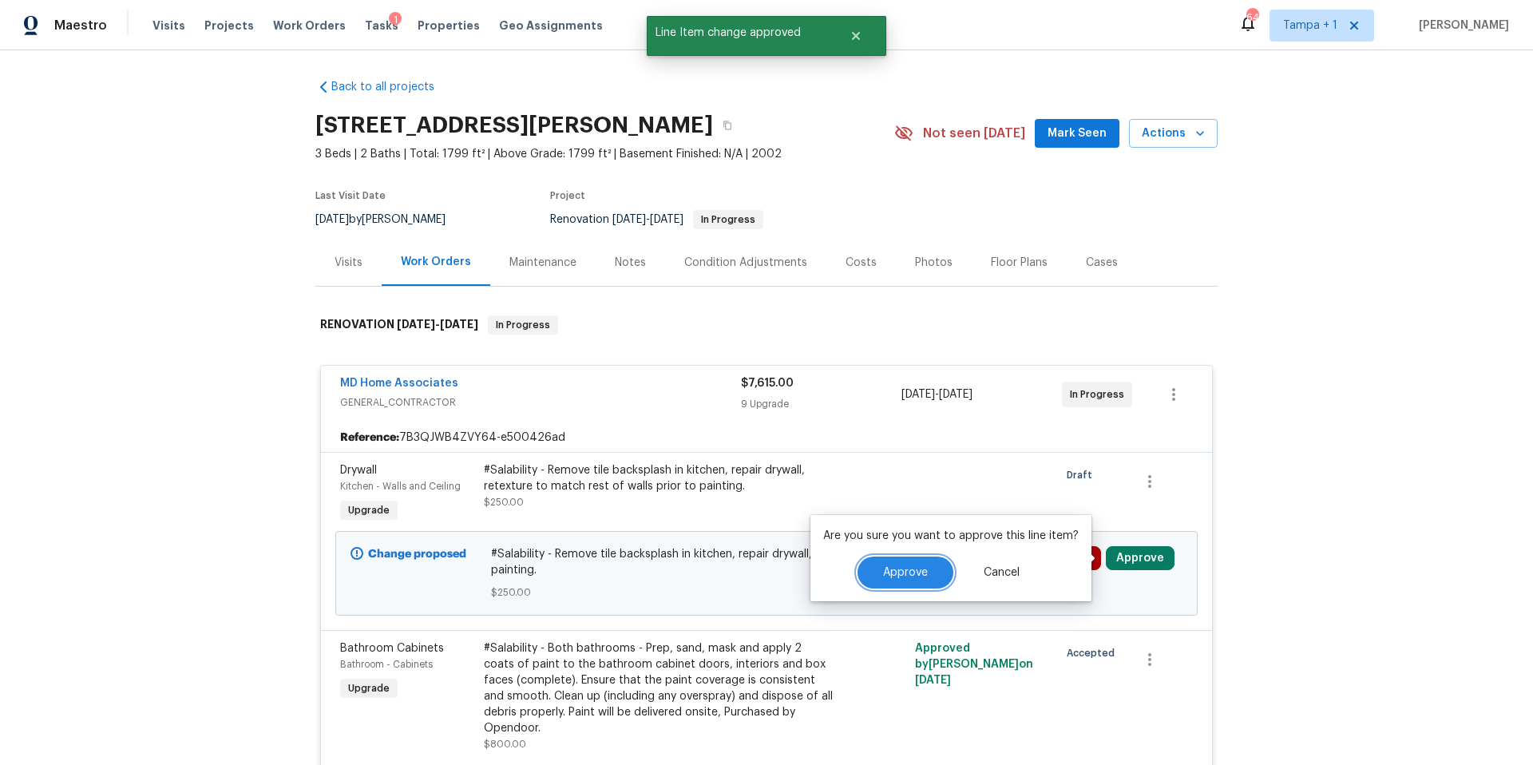
click at [924, 581] on button "Approve" at bounding box center [906, 573] width 96 height 32
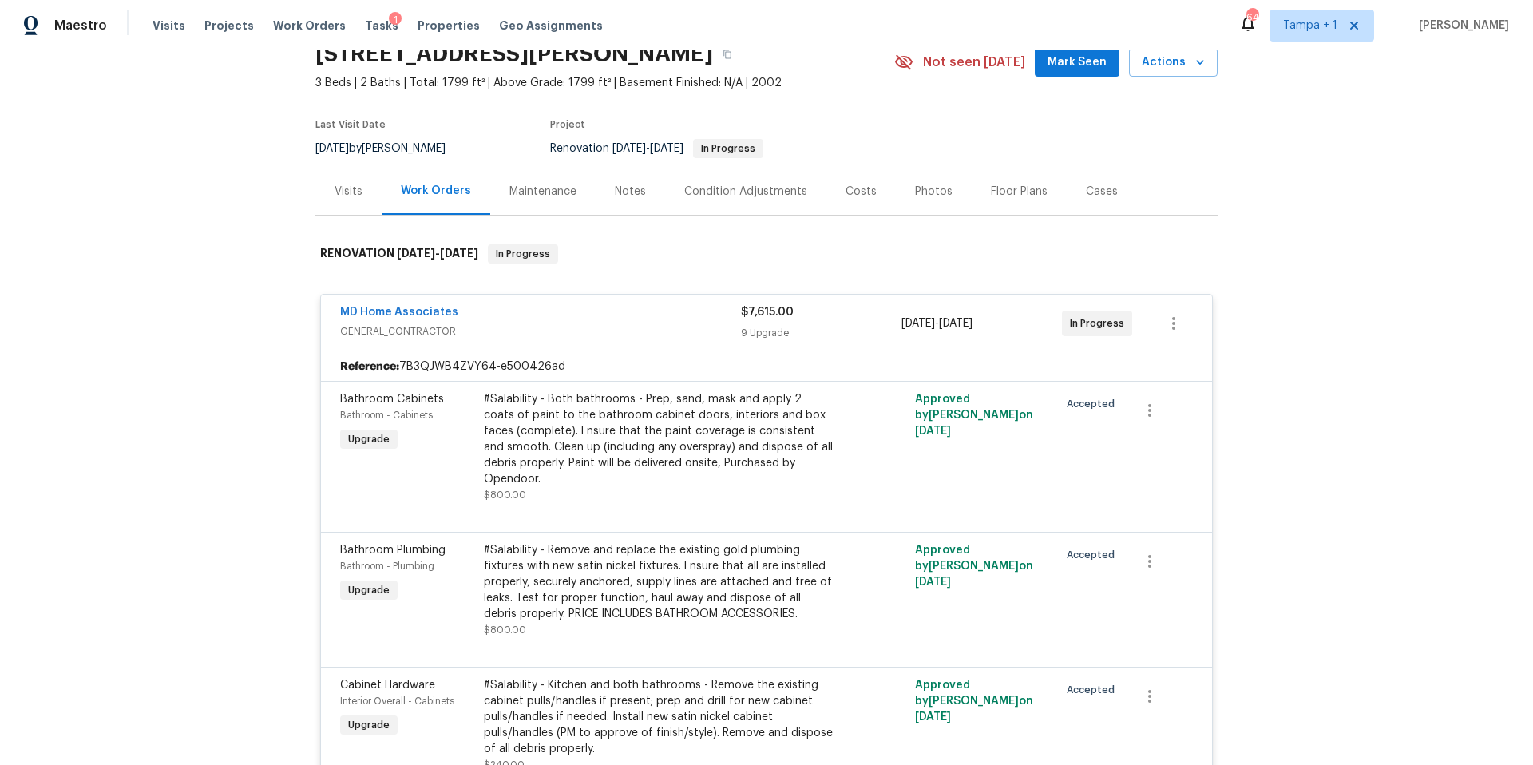
scroll to position [71, 0]
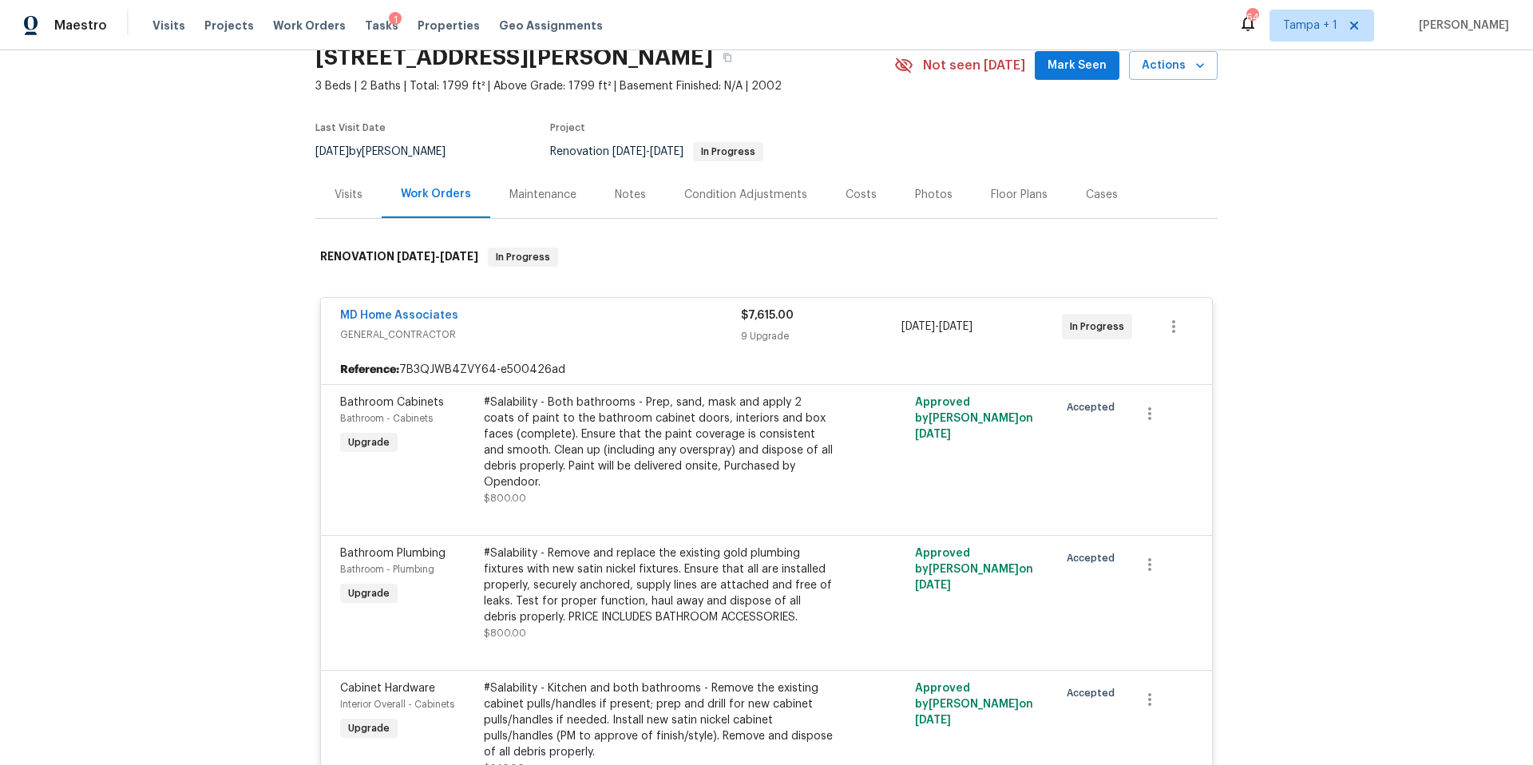
click at [623, 321] on div "MD Home Associates" at bounding box center [540, 316] width 401 height 19
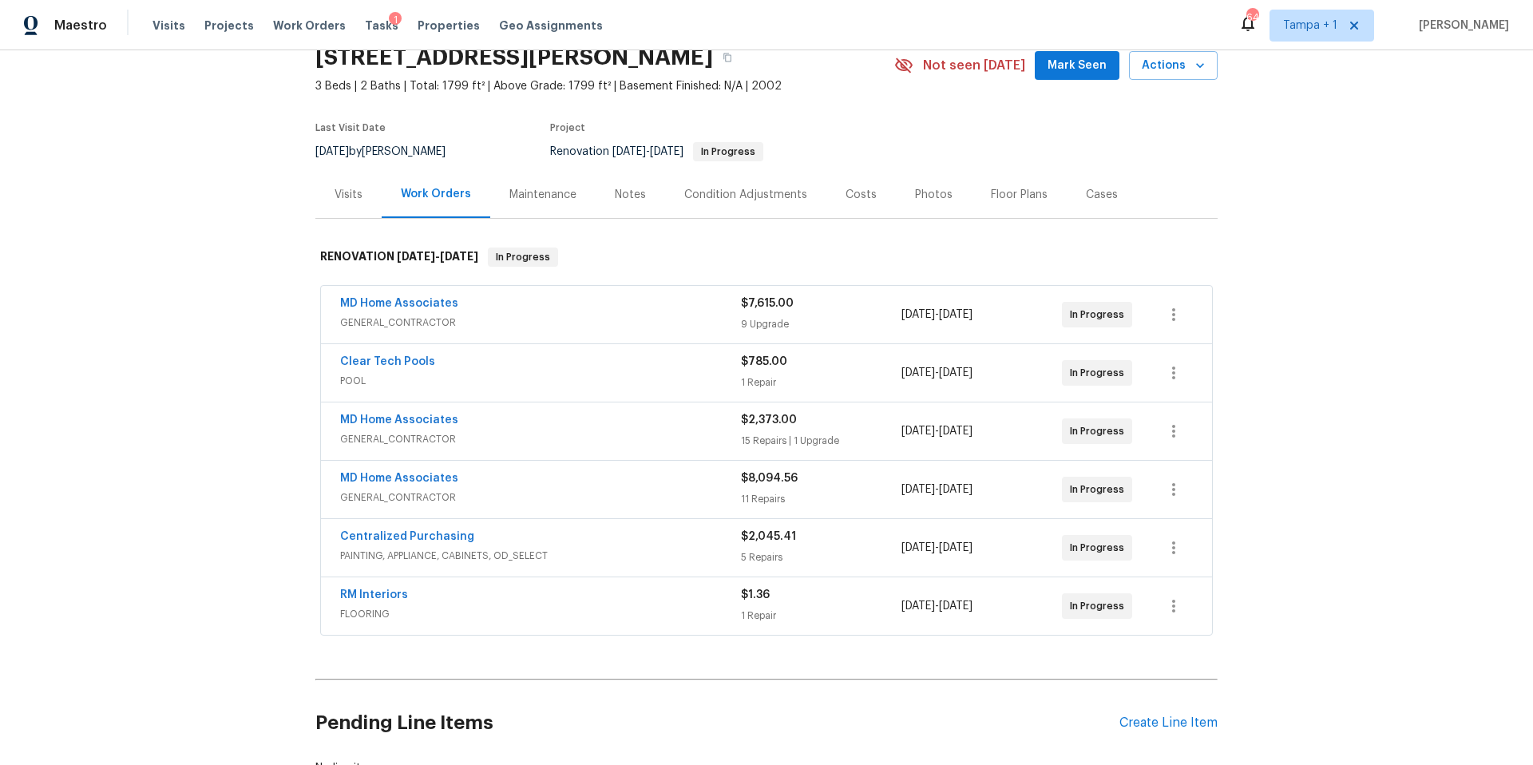
click at [856, 192] on div "Costs" at bounding box center [861, 195] width 31 height 16
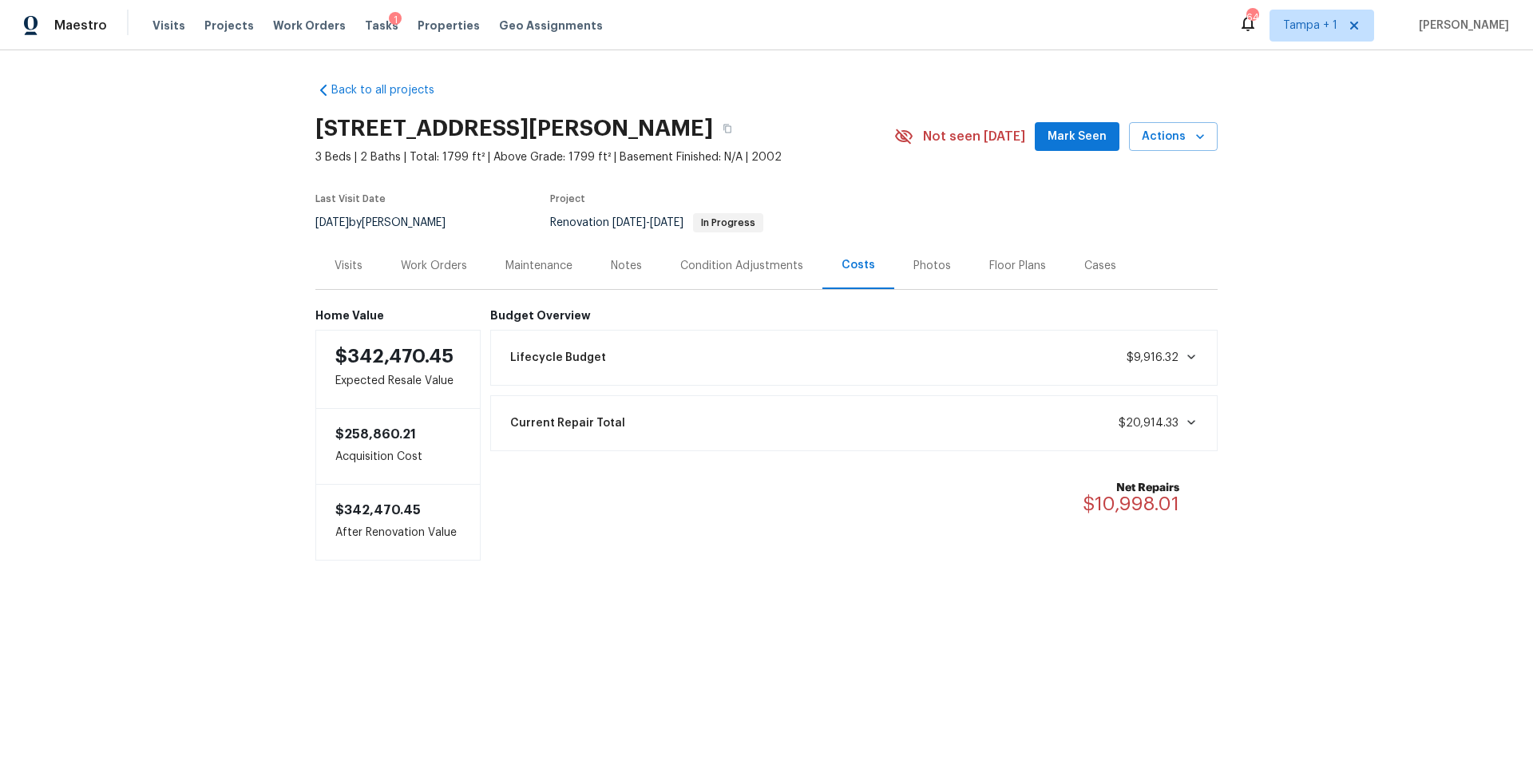
click at [455, 266] on div "Work Orders" at bounding box center [434, 266] width 66 height 16
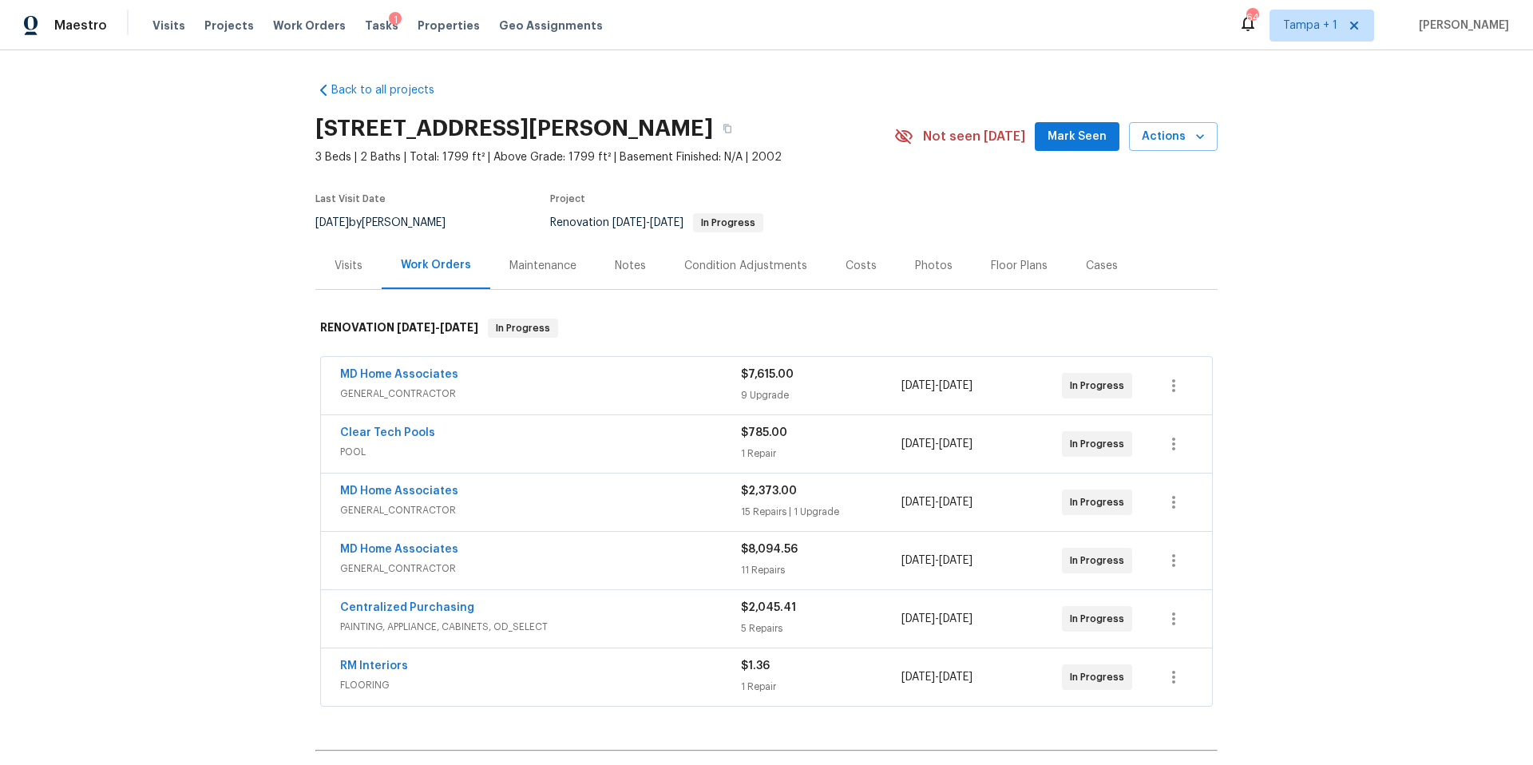
click at [367, 14] on div "Visits Projects Work Orders Tasks 1 Properties Geo Assignments" at bounding box center [388, 26] width 470 height 32
click at [367, 23] on span "Tasks" at bounding box center [382, 25] width 34 height 11
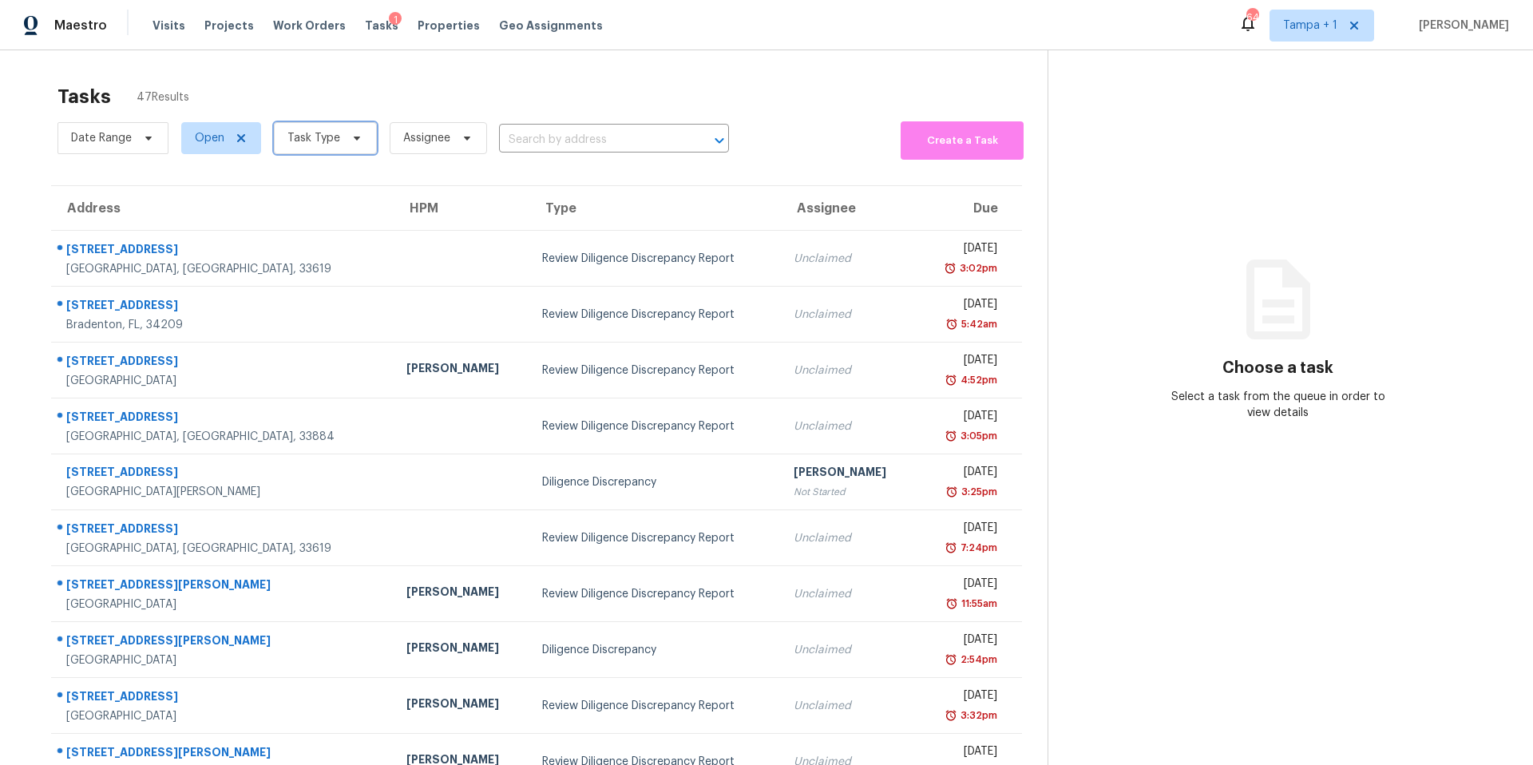
click at [320, 139] on span "Task Type" at bounding box center [313, 138] width 53 height 16
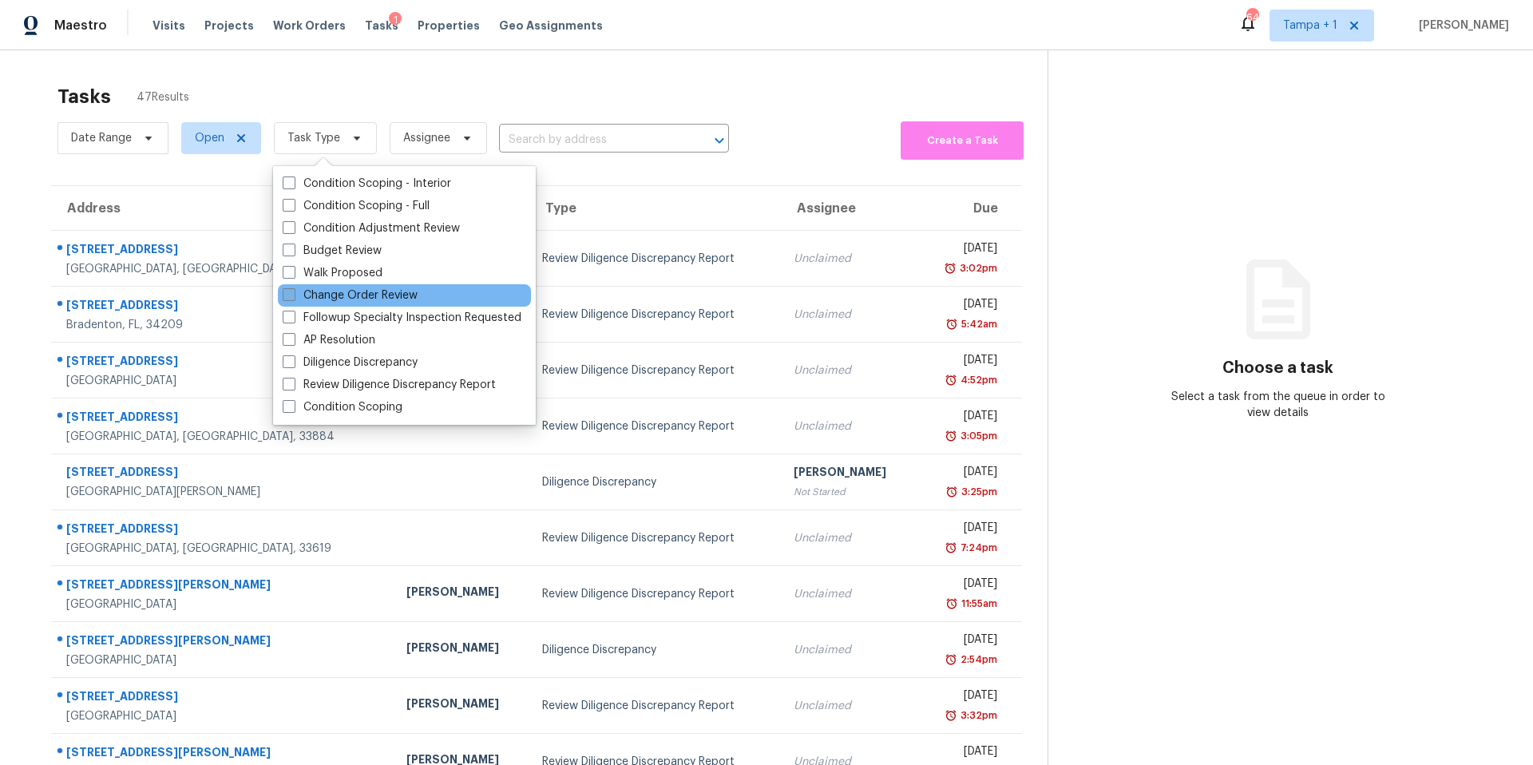
click at [333, 295] on label "Change Order Review" at bounding box center [350, 295] width 135 height 16
click at [293, 295] on input "Change Order Review" at bounding box center [288, 292] width 10 height 10
checkbox input "true"
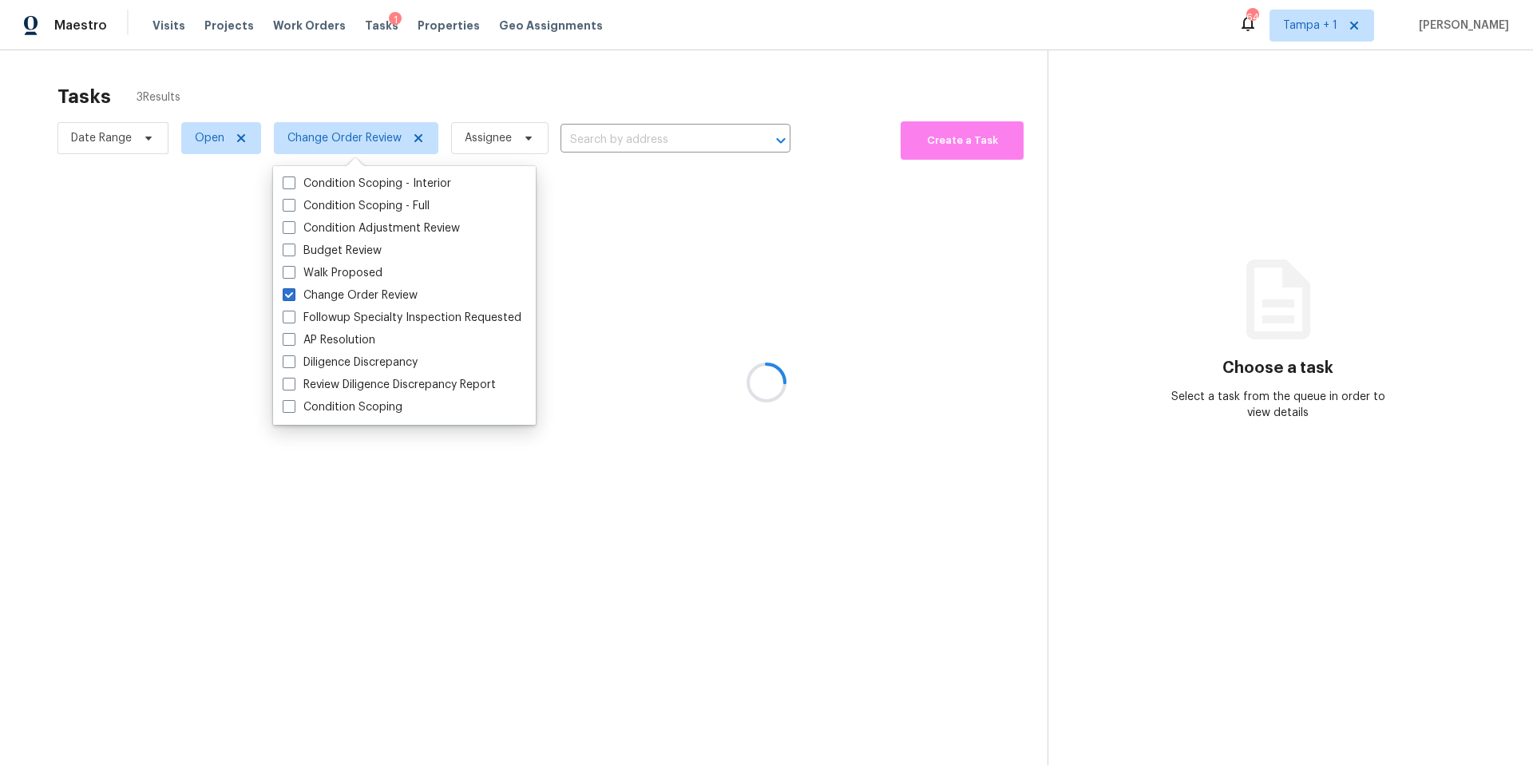
click at [533, 128] on div at bounding box center [766, 382] width 1533 height 765
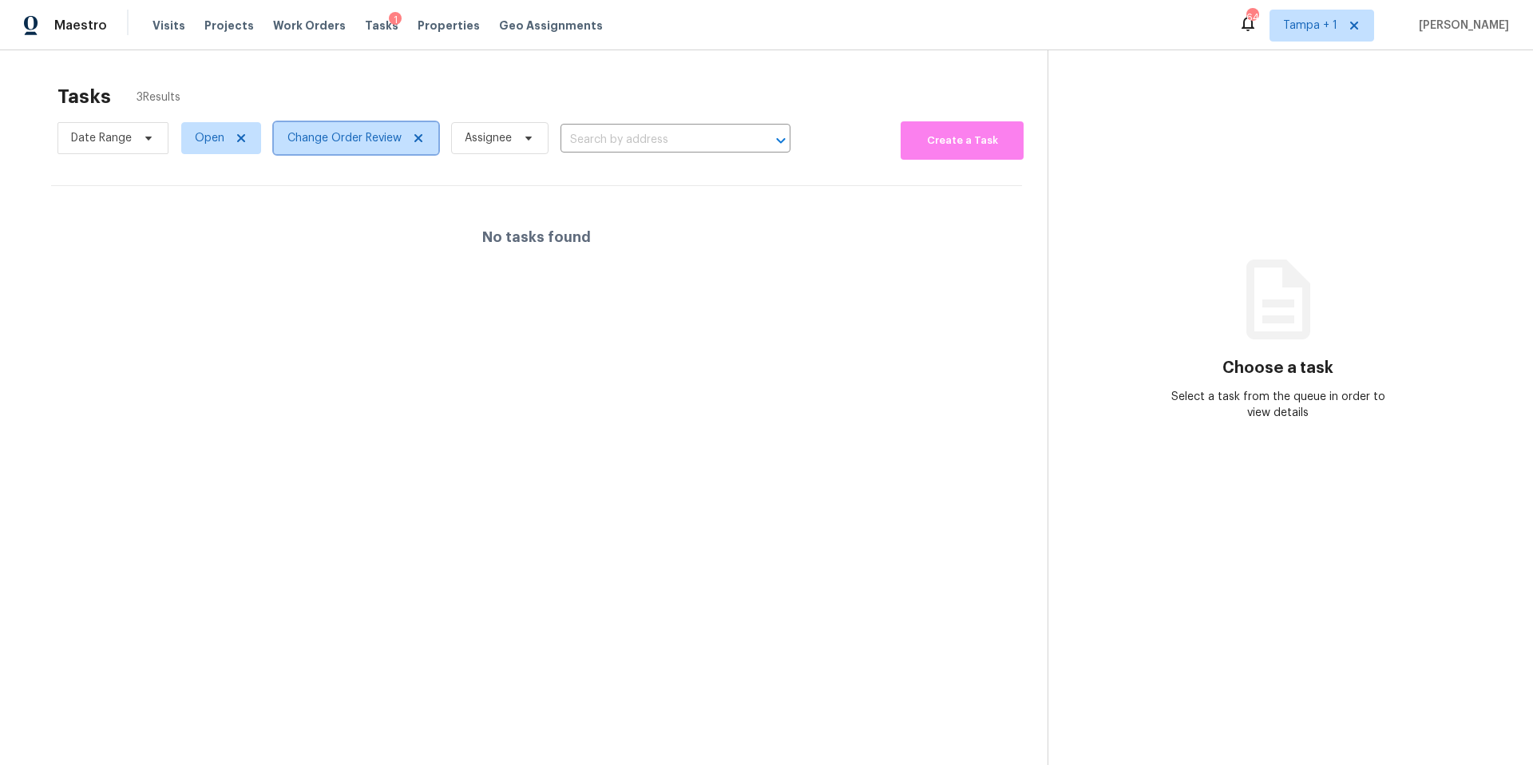
click at [355, 136] on span "Change Order Review" at bounding box center [344, 138] width 114 height 16
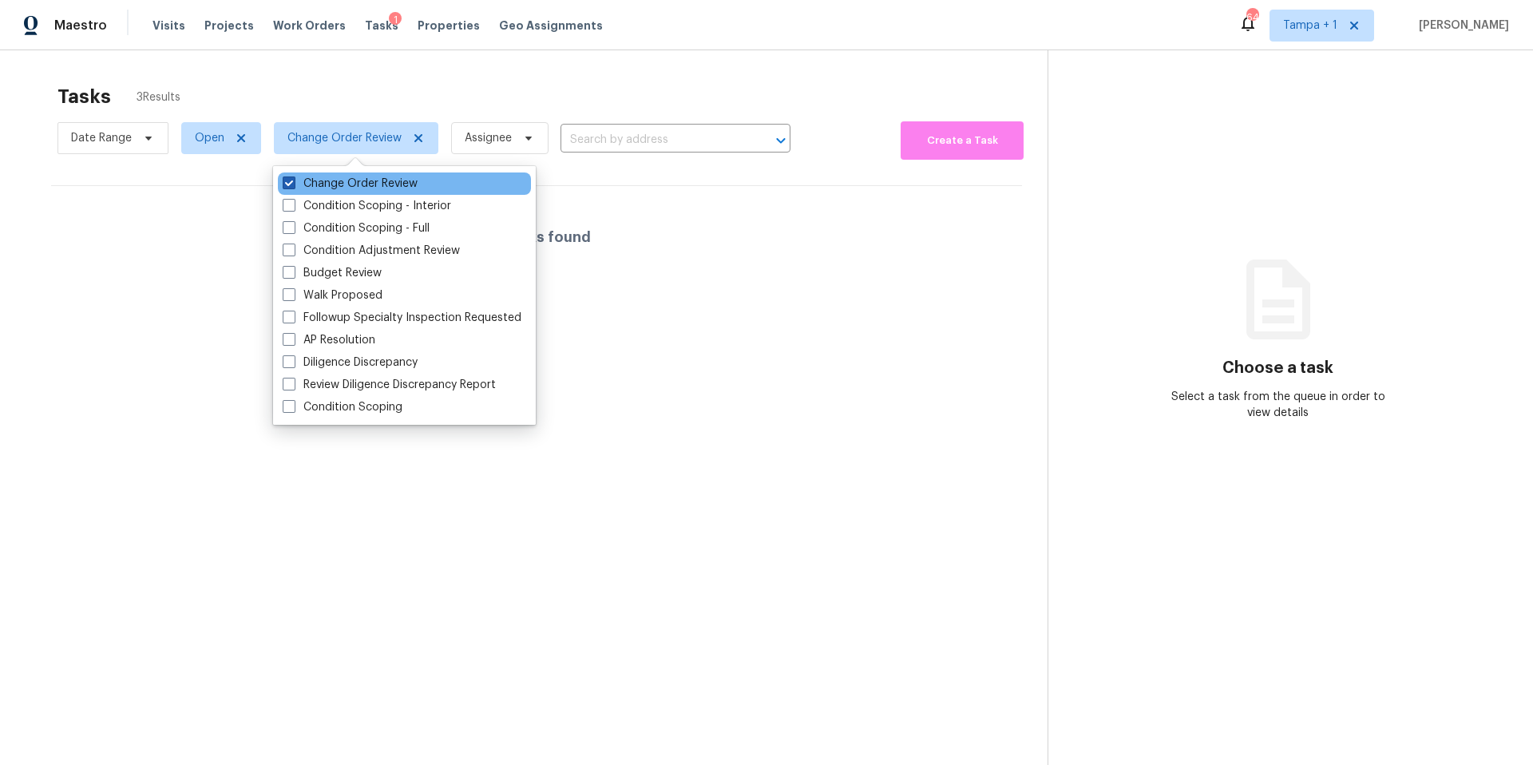
click at [319, 191] on label "Change Order Review" at bounding box center [350, 184] width 135 height 16
click at [293, 186] on input "Change Order Review" at bounding box center [288, 181] width 10 height 10
checkbox input "false"
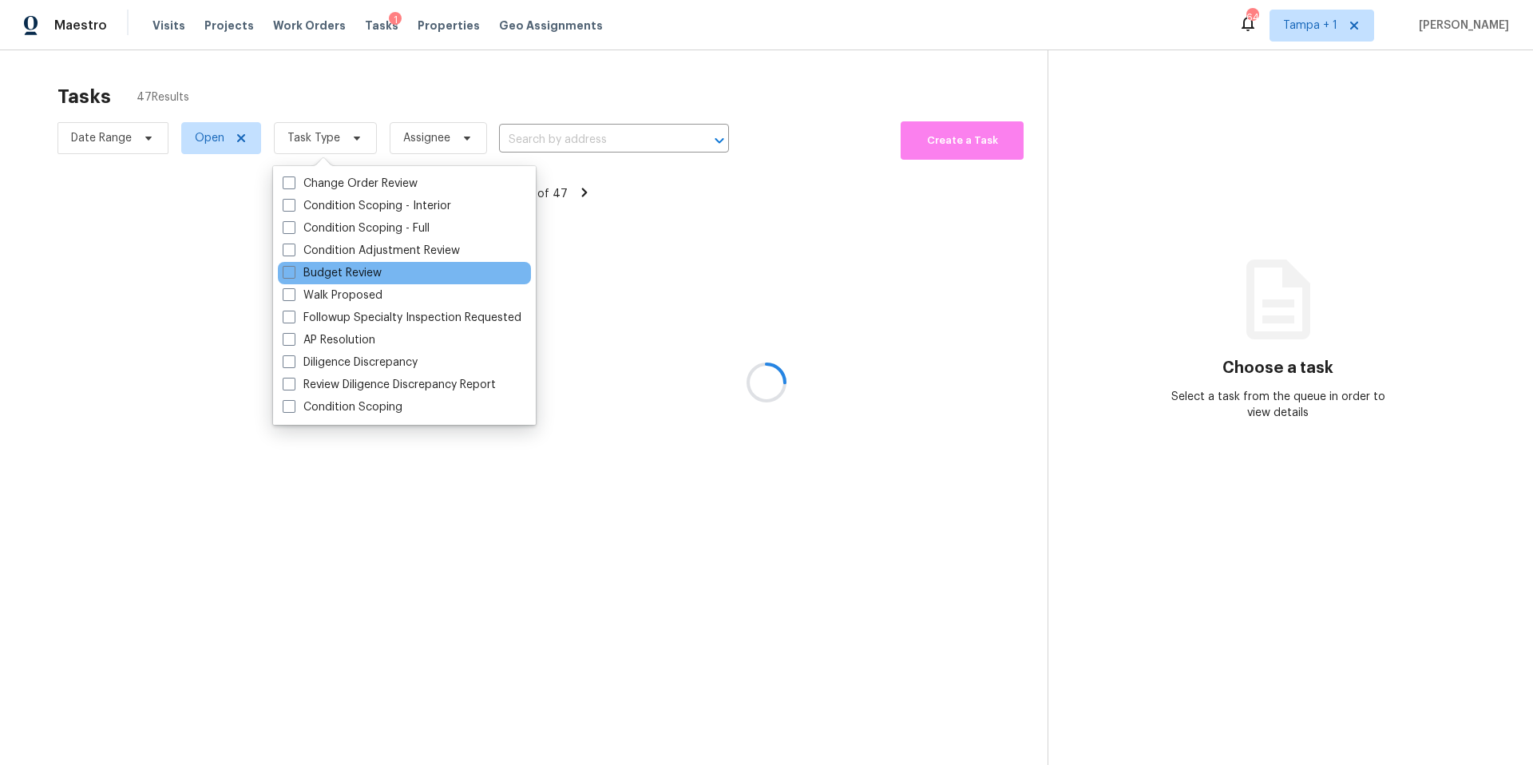
click at [320, 282] on div "Budget Review" at bounding box center [404, 273] width 253 height 22
click at [310, 271] on label "Budget Review" at bounding box center [332, 273] width 99 height 16
click at [293, 271] on input "Budget Review" at bounding box center [288, 270] width 10 height 10
checkbox input "true"
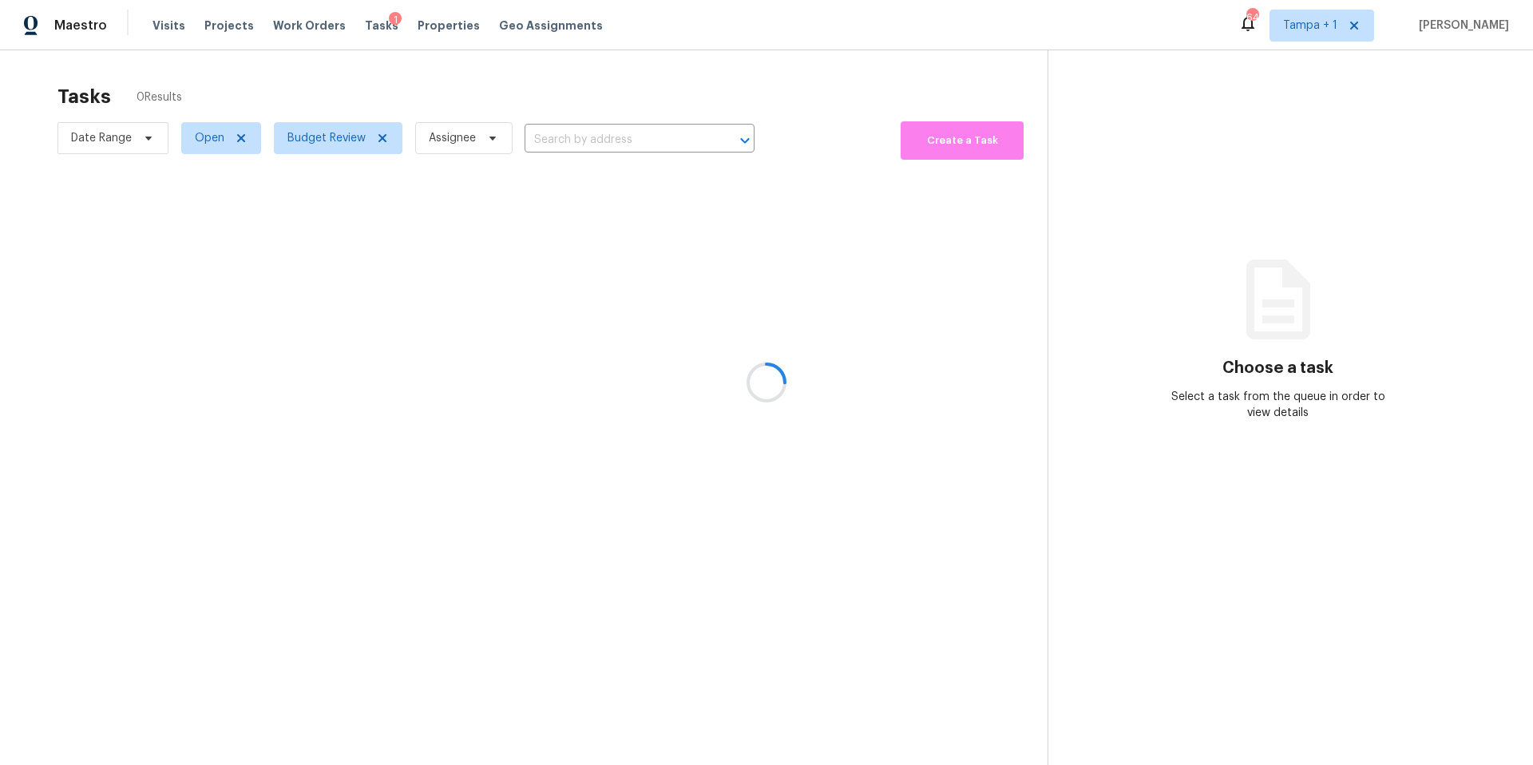
click at [503, 116] on div at bounding box center [766, 382] width 1533 height 765
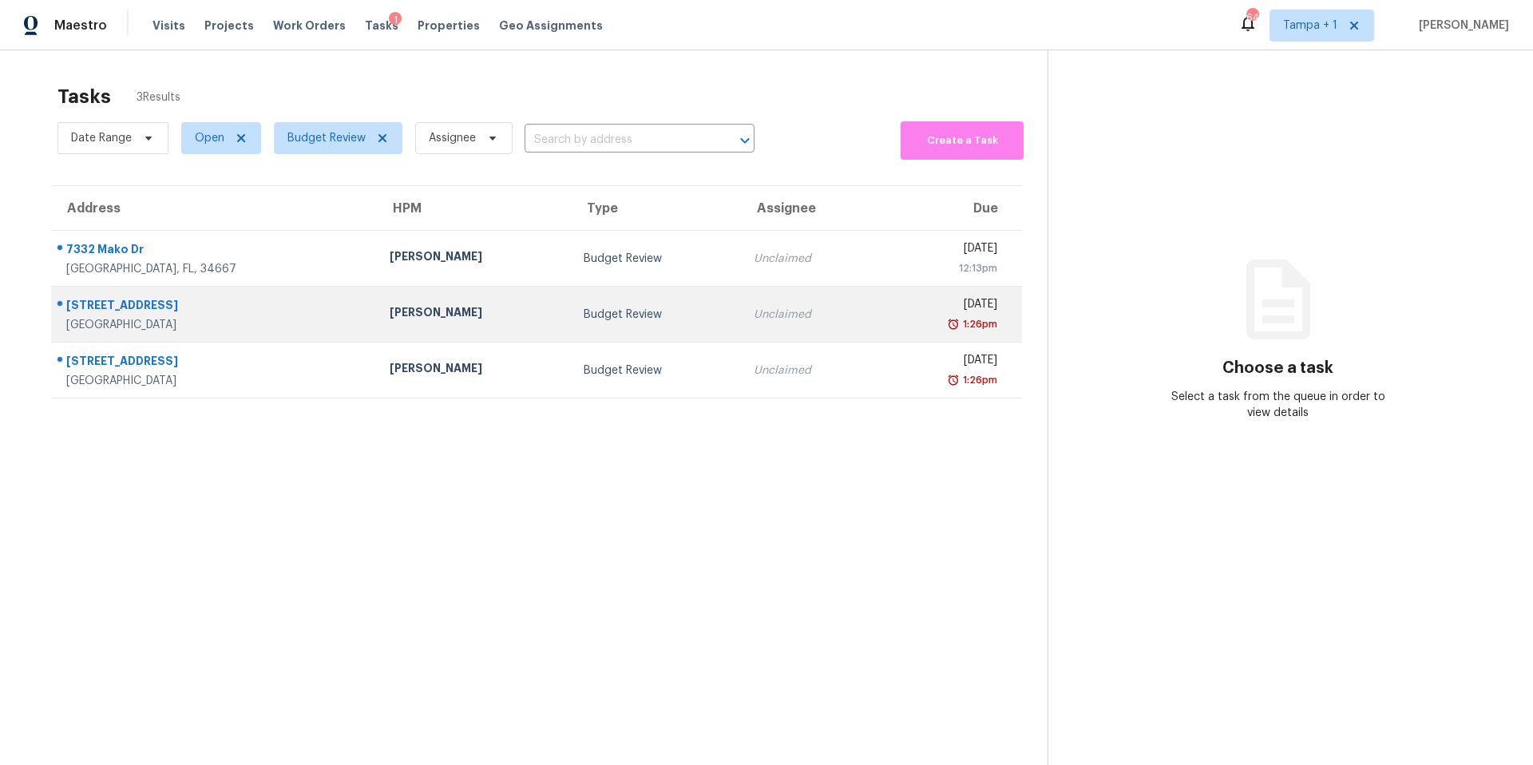
click at [377, 287] on td "Mat Smith" at bounding box center [474, 315] width 194 height 56
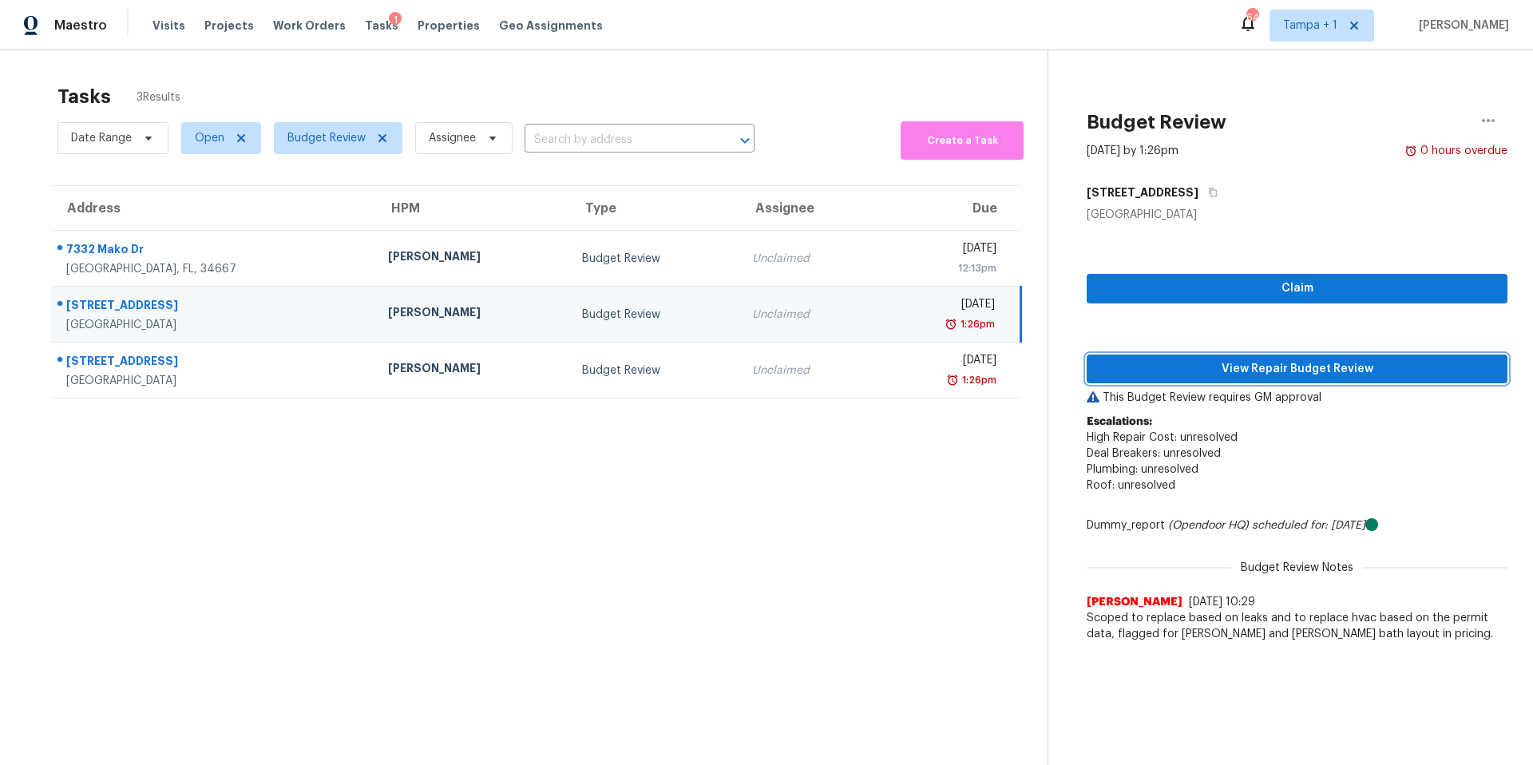
click at [1263, 365] on span "View Repair Budget Review" at bounding box center [1297, 369] width 395 height 20
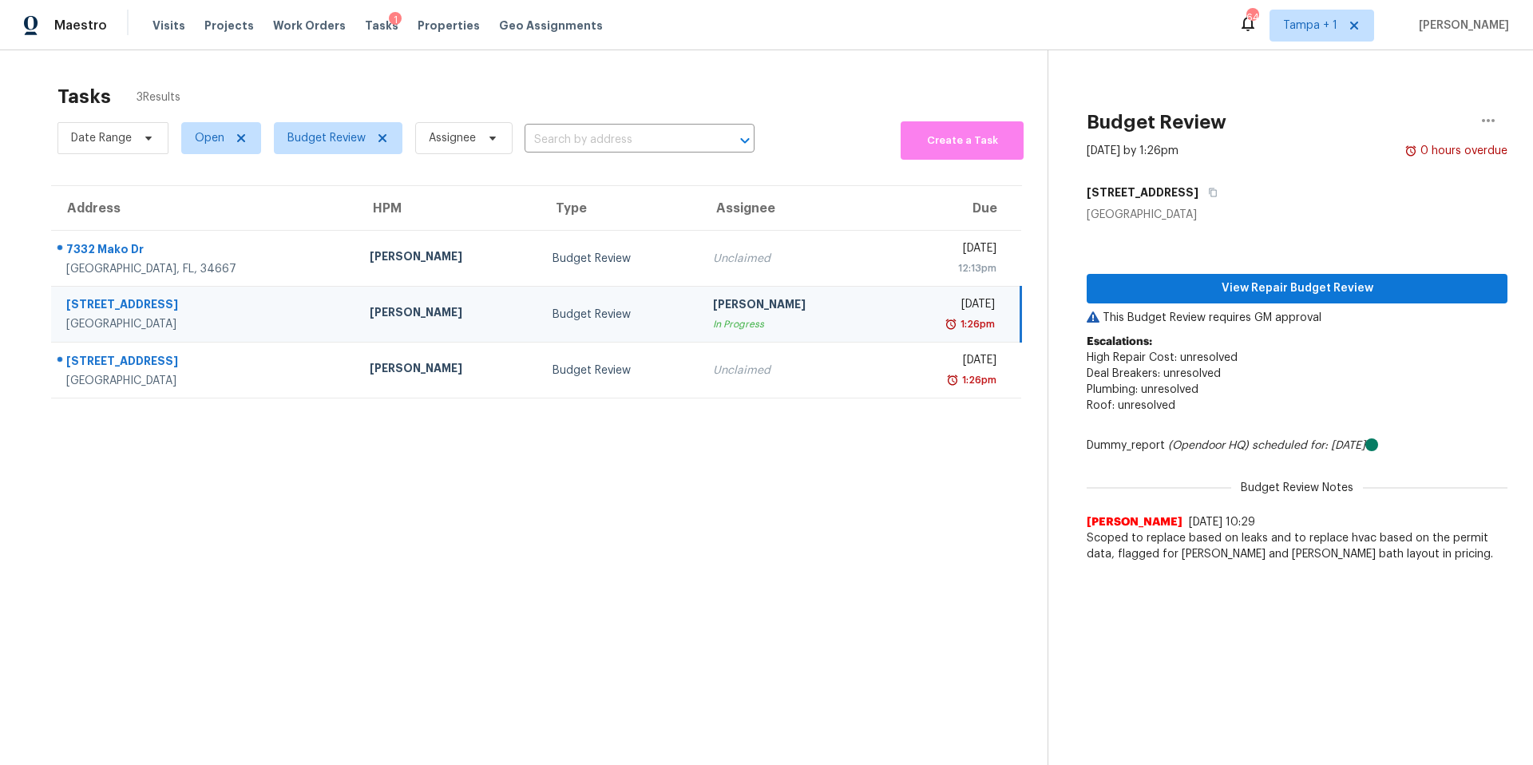
click at [490, 400] on section "Tasks 3 Results Date Range Open Budget Review Assignee ​ Create a Task Address …" at bounding box center [537, 446] width 1022 height 740
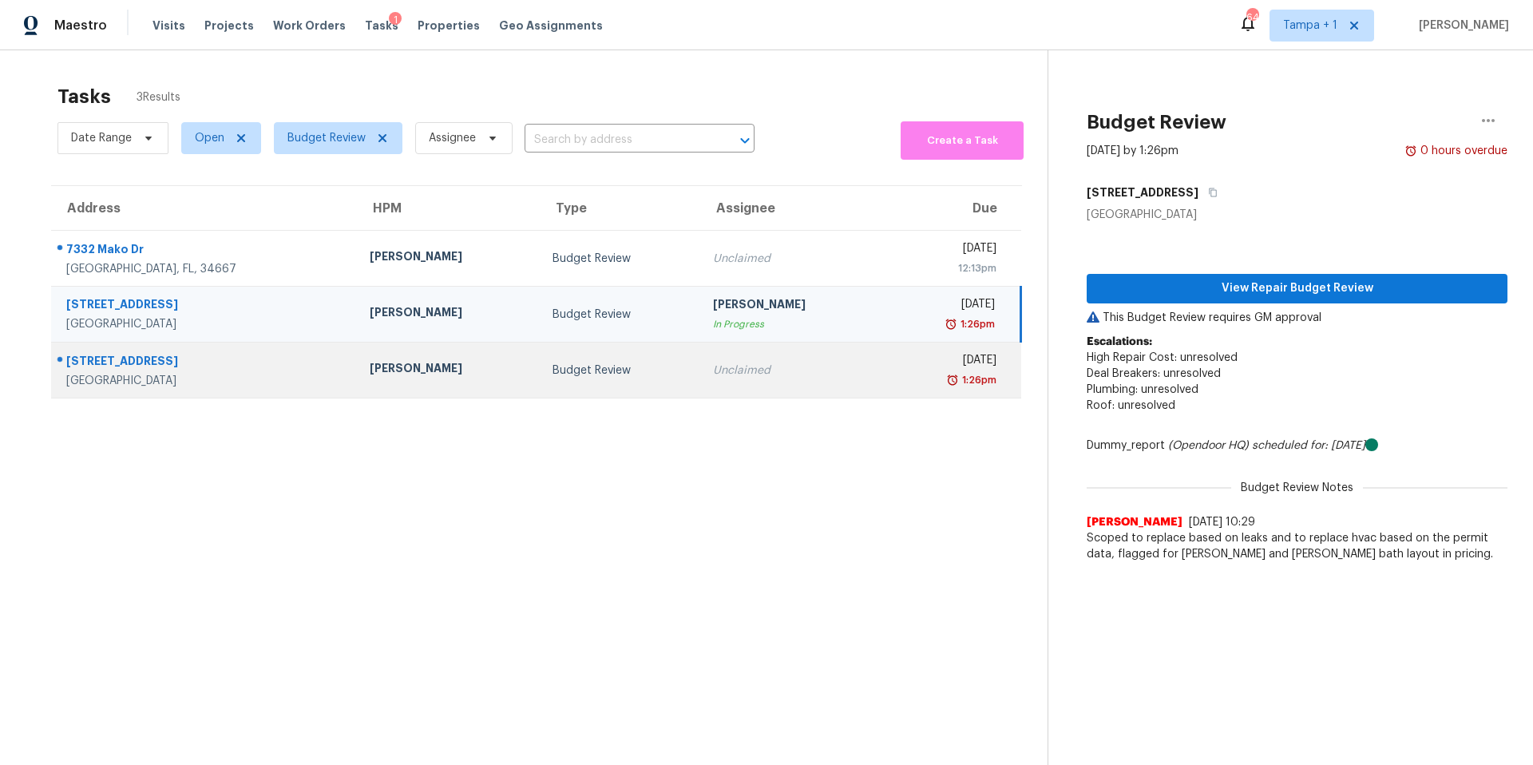
click at [540, 390] on td "Budget Review" at bounding box center [620, 371] width 161 height 56
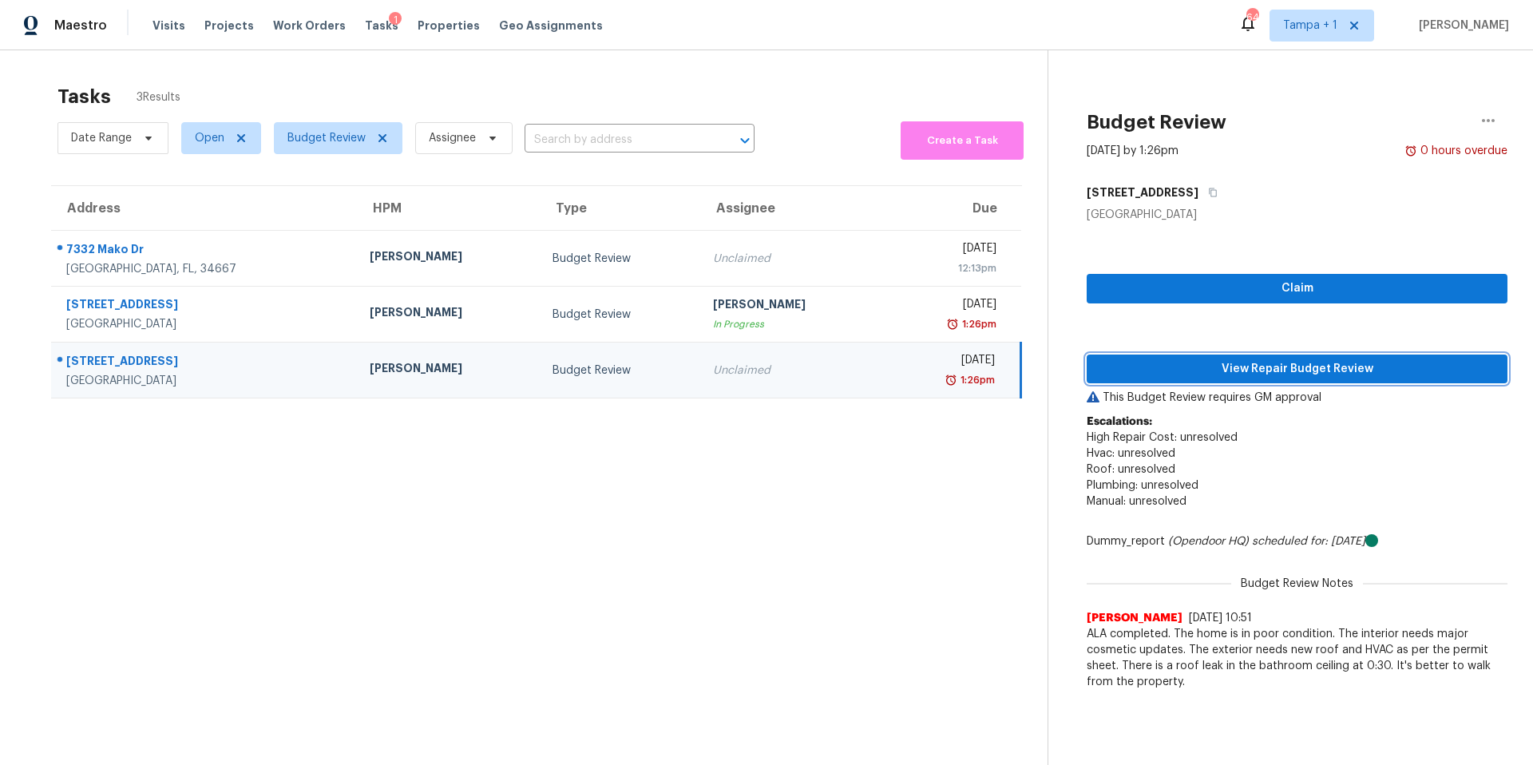
click at [1272, 364] on span "View Repair Budget Review" at bounding box center [1297, 369] width 395 height 20
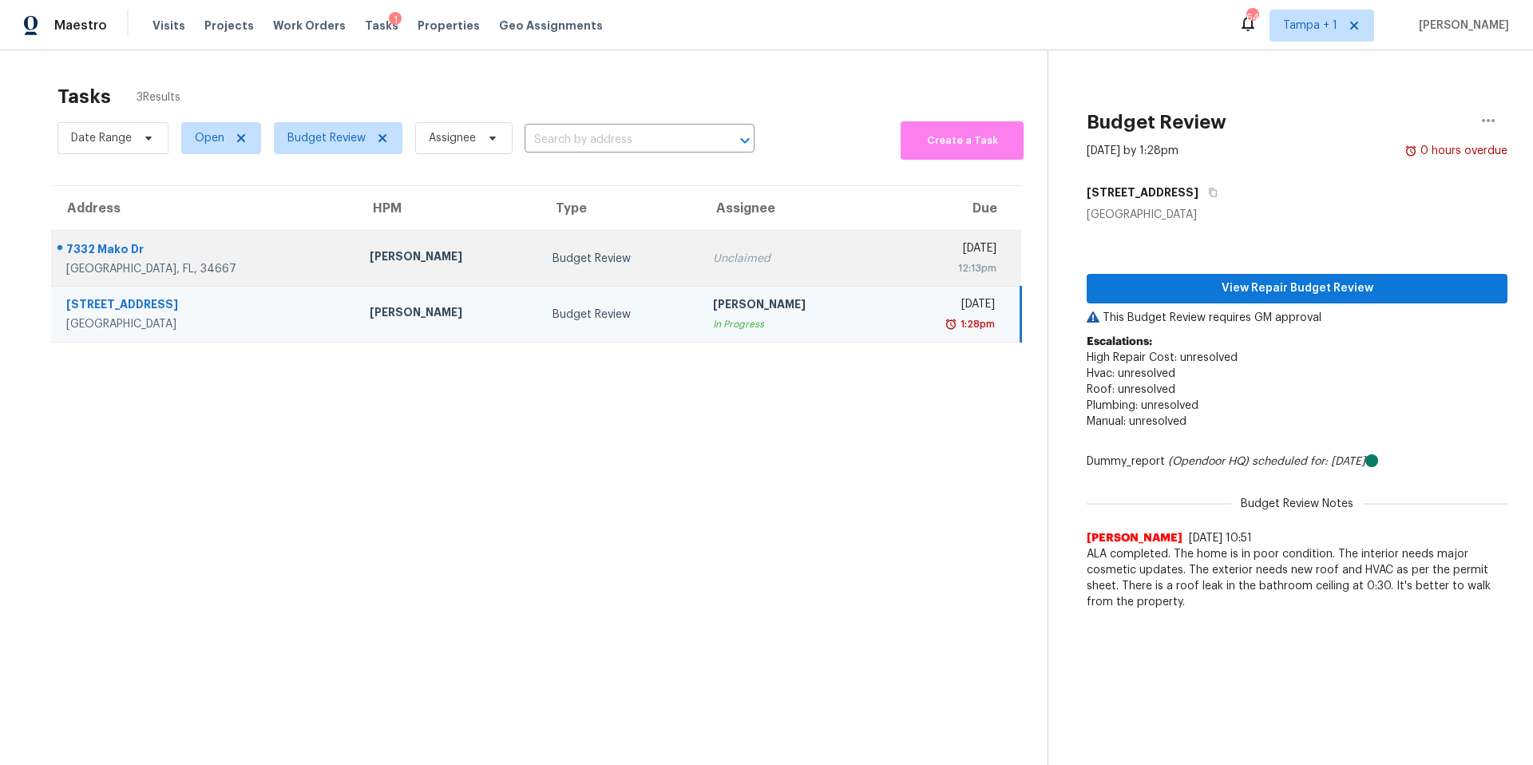
click at [390, 248] on div "Mat Smith" at bounding box center [448, 258] width 157 height 20
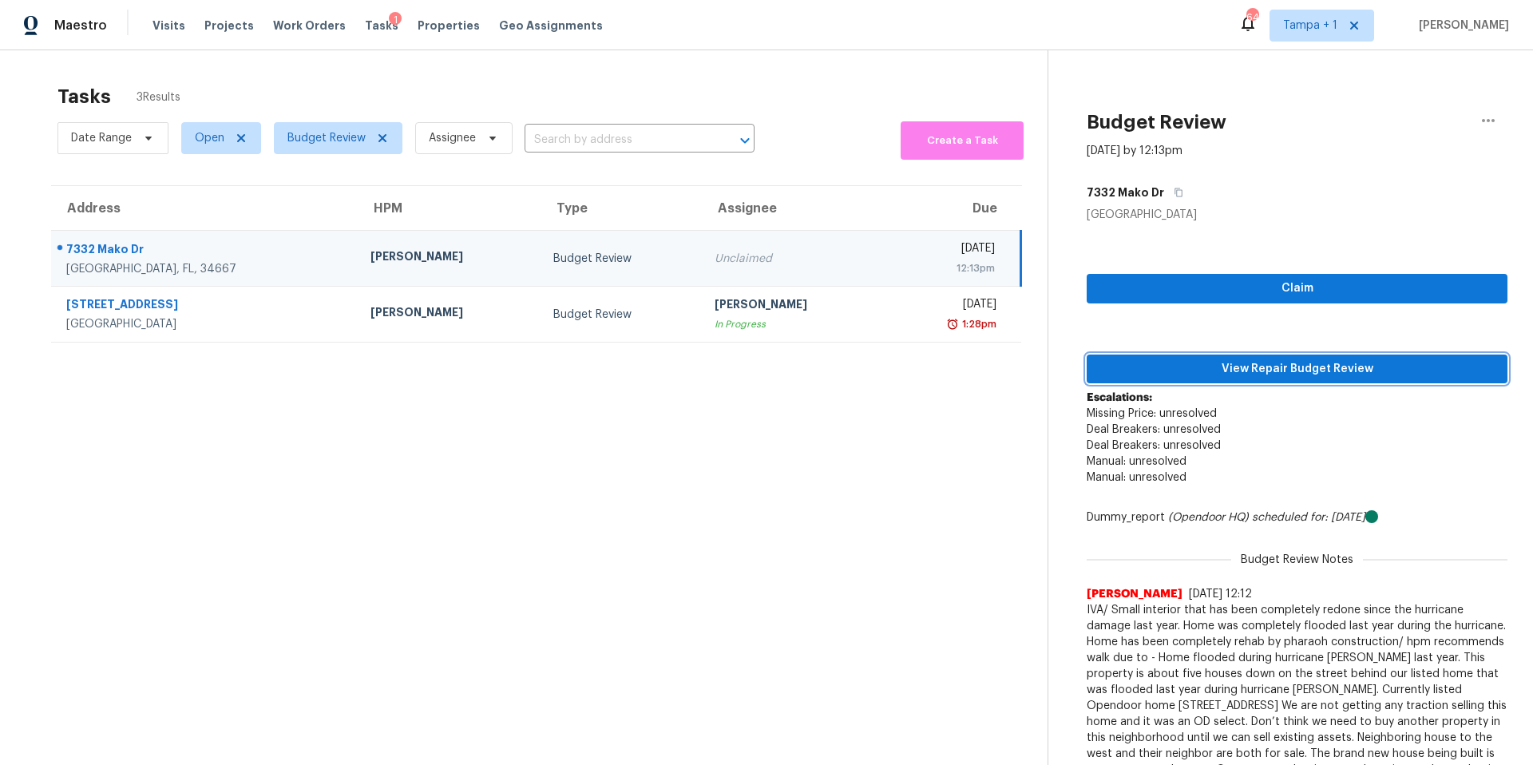
click at [1207, 363] on span "View Repair Budget Review" at bounding box center [1297, 369] width 395 height 20
